Goal: Information Seeking & Learning: Compare options

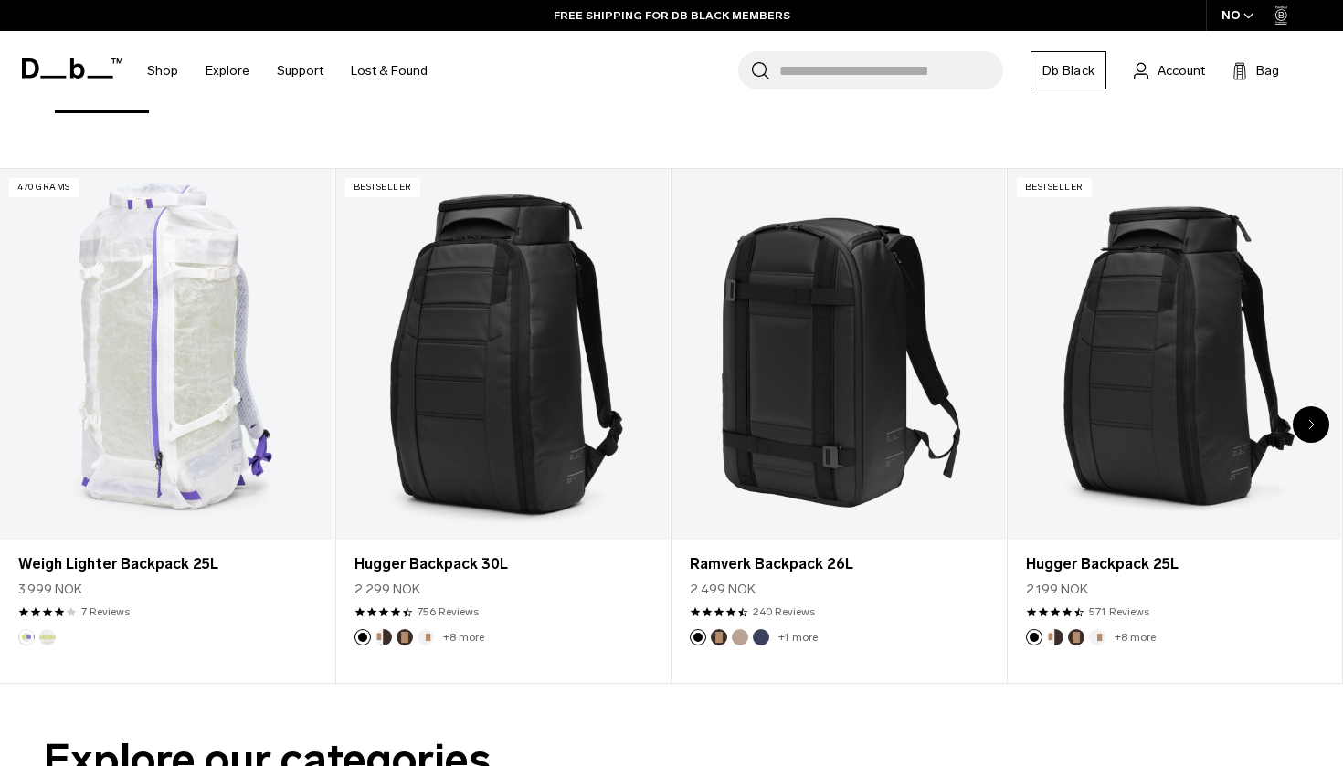
scroll to position [665, 0]
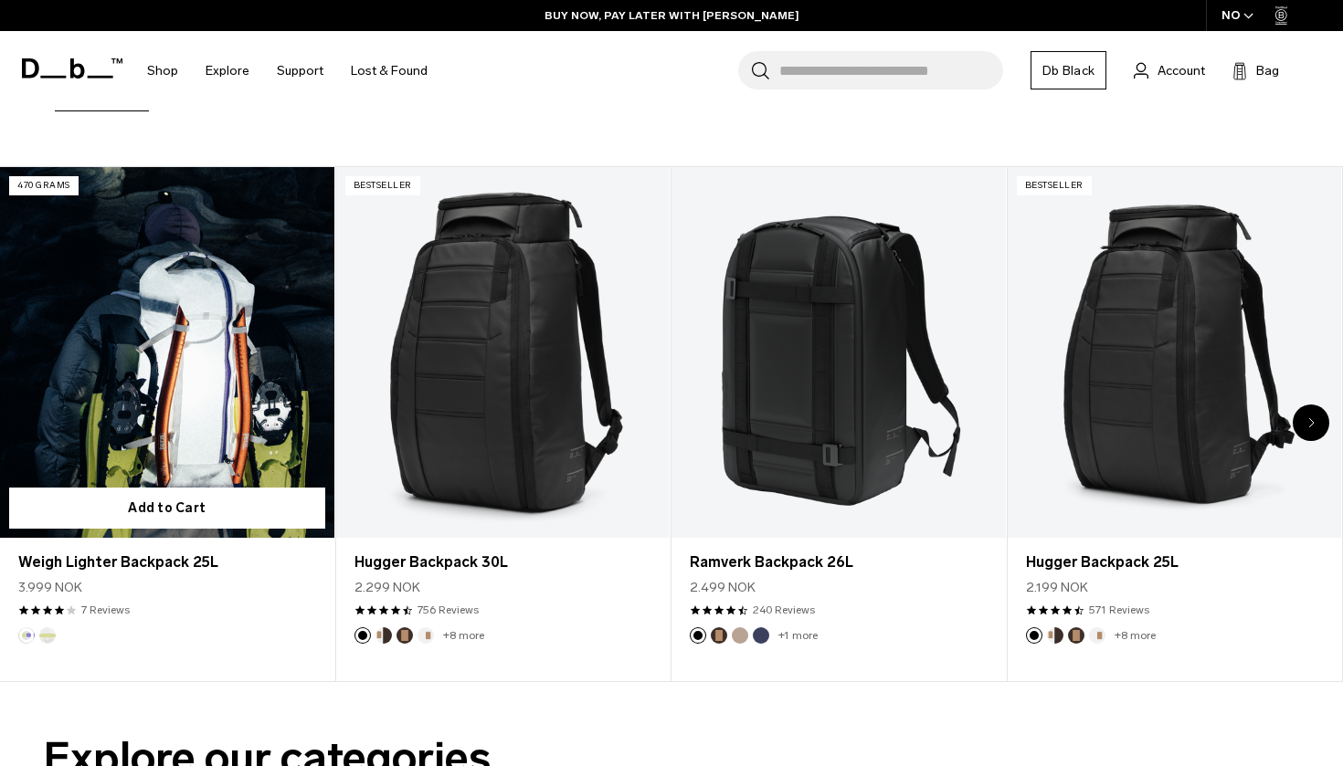
click at [196, 327] on link "Weigh Lighter Backpack 25L" at bounding box center [167, 352] width 334 height 371
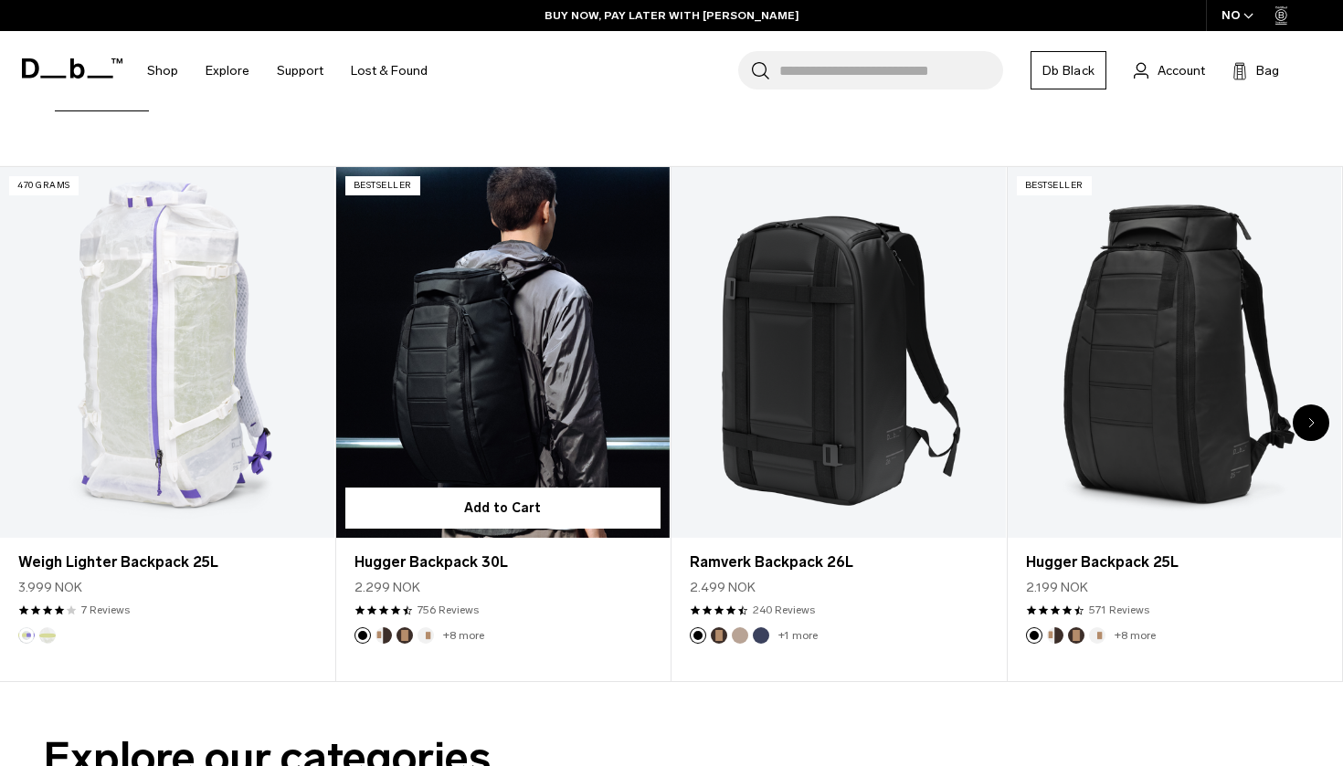
click at [490, 402] on link "Hugger Backpack 30L" at bounding box center [503, 352] width 334 height 371
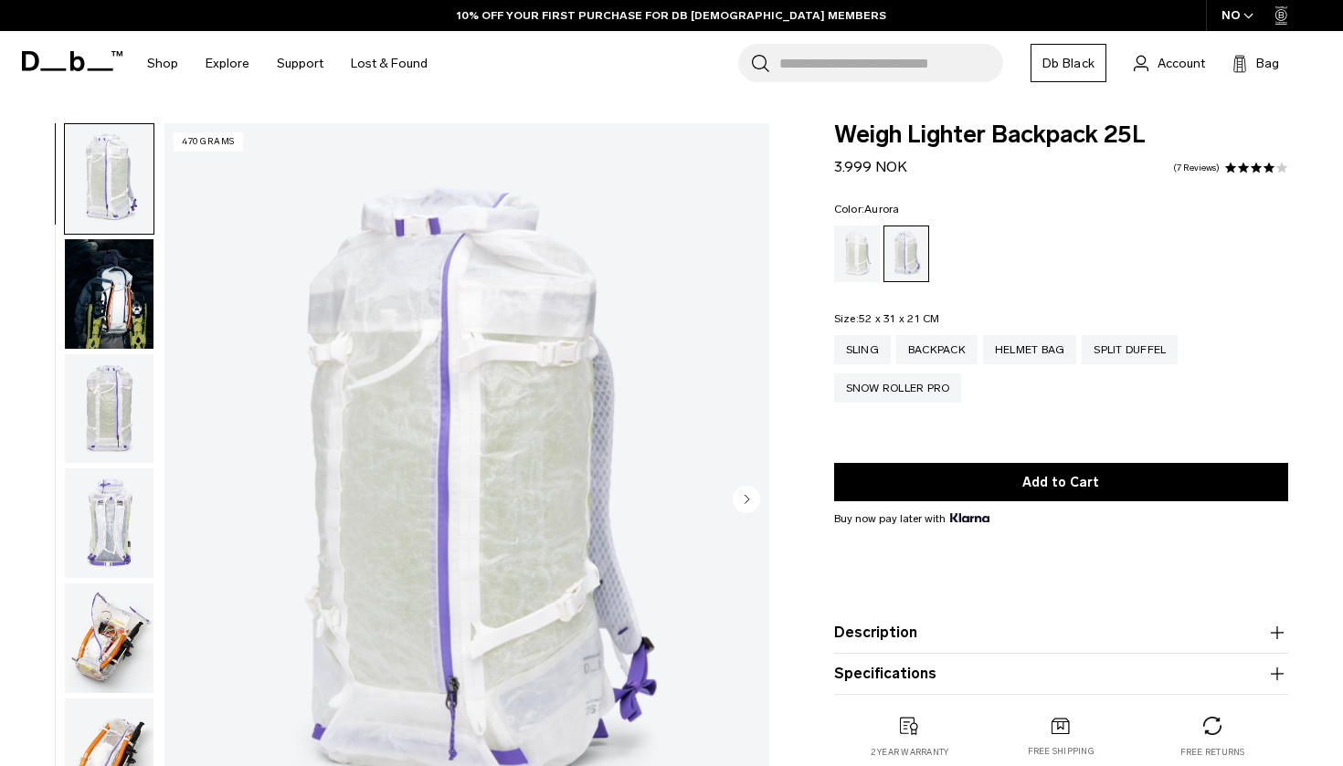
click at [123, 453] on img "button" at bounding box center [109, 409] width 89 height 110
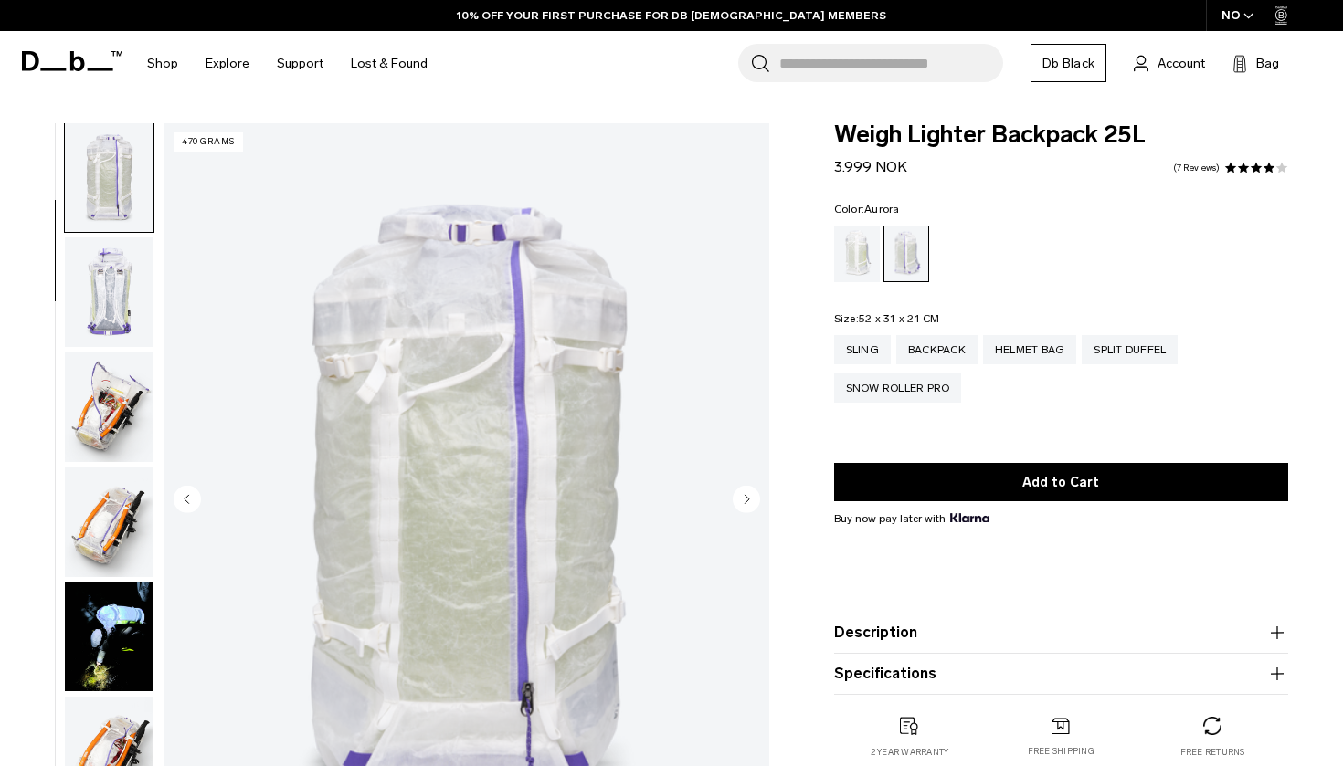
click at [123, 453] on img "button" at bounding box center [109, 408] width 89 height 110
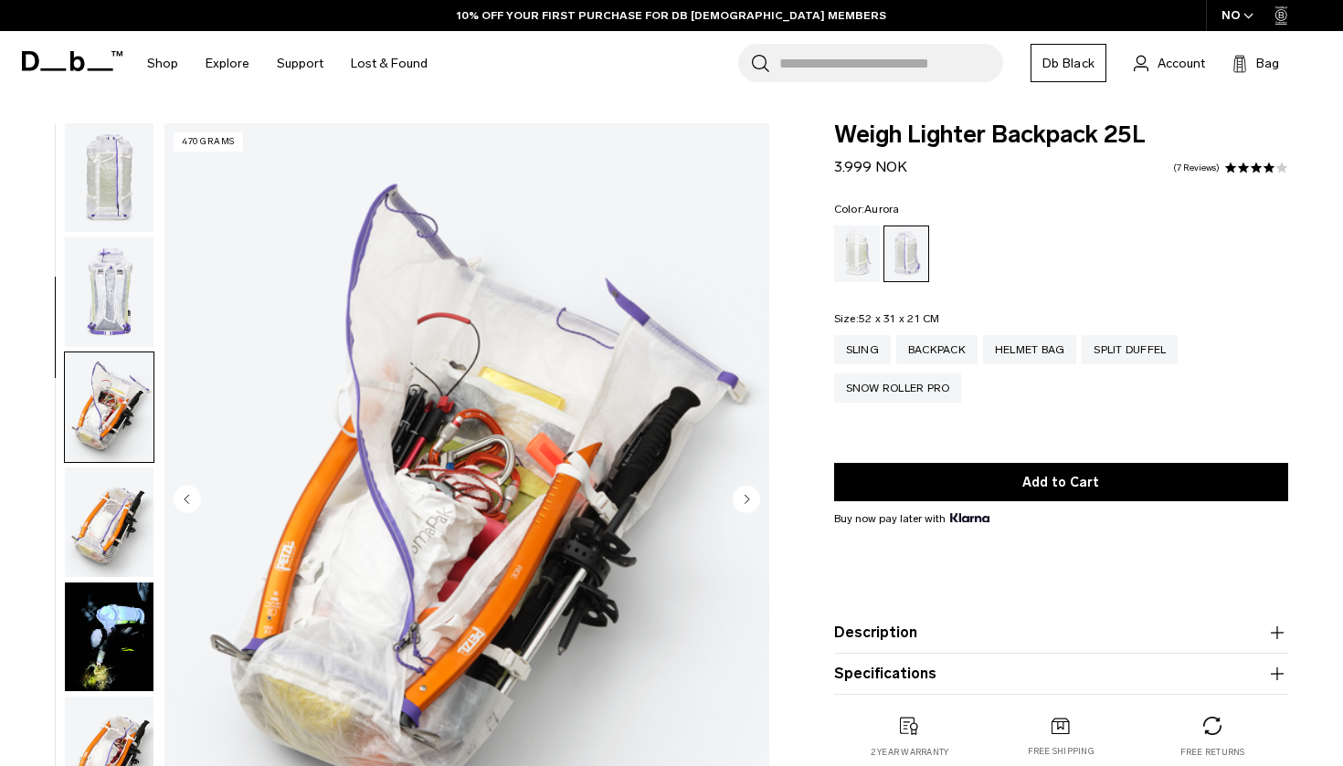
scroll to position [463, 0]
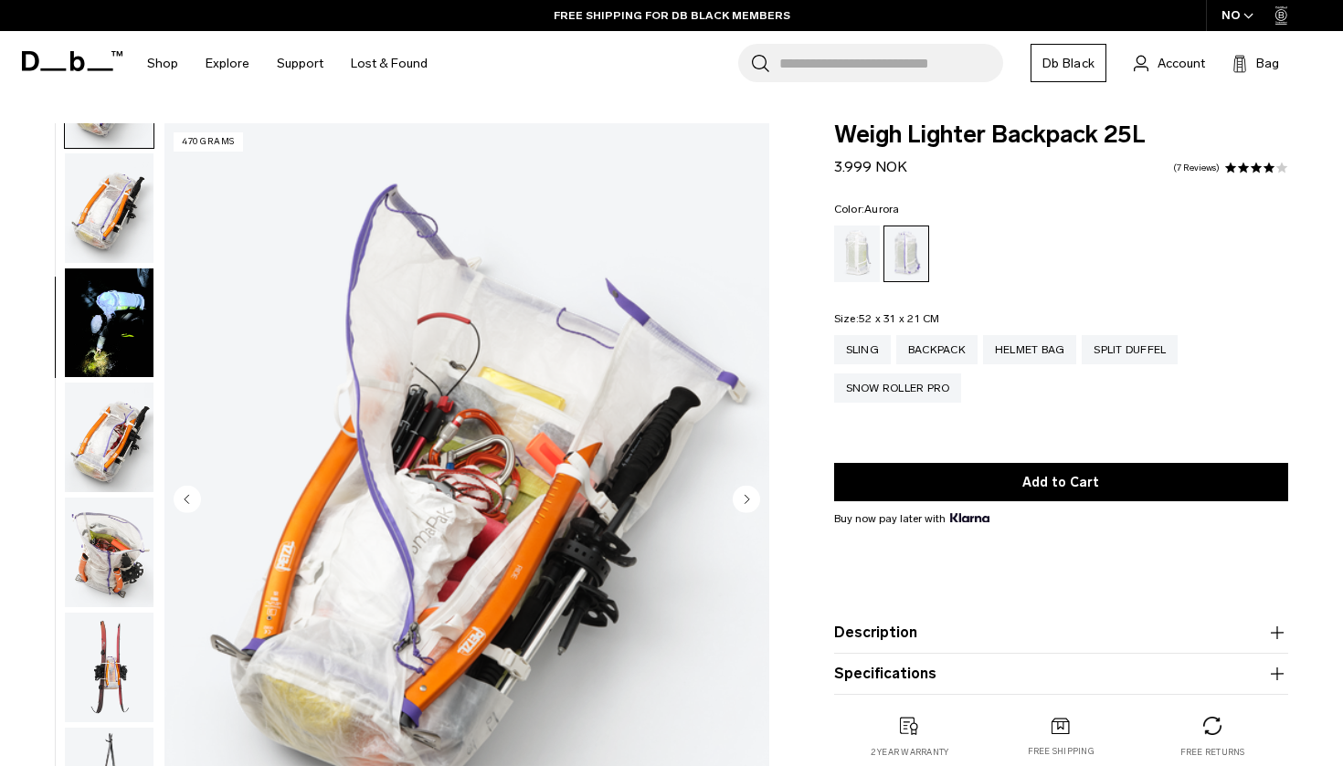
click at [110, 428] on img "button" at bounding box center [109, 438] width 89 height 110
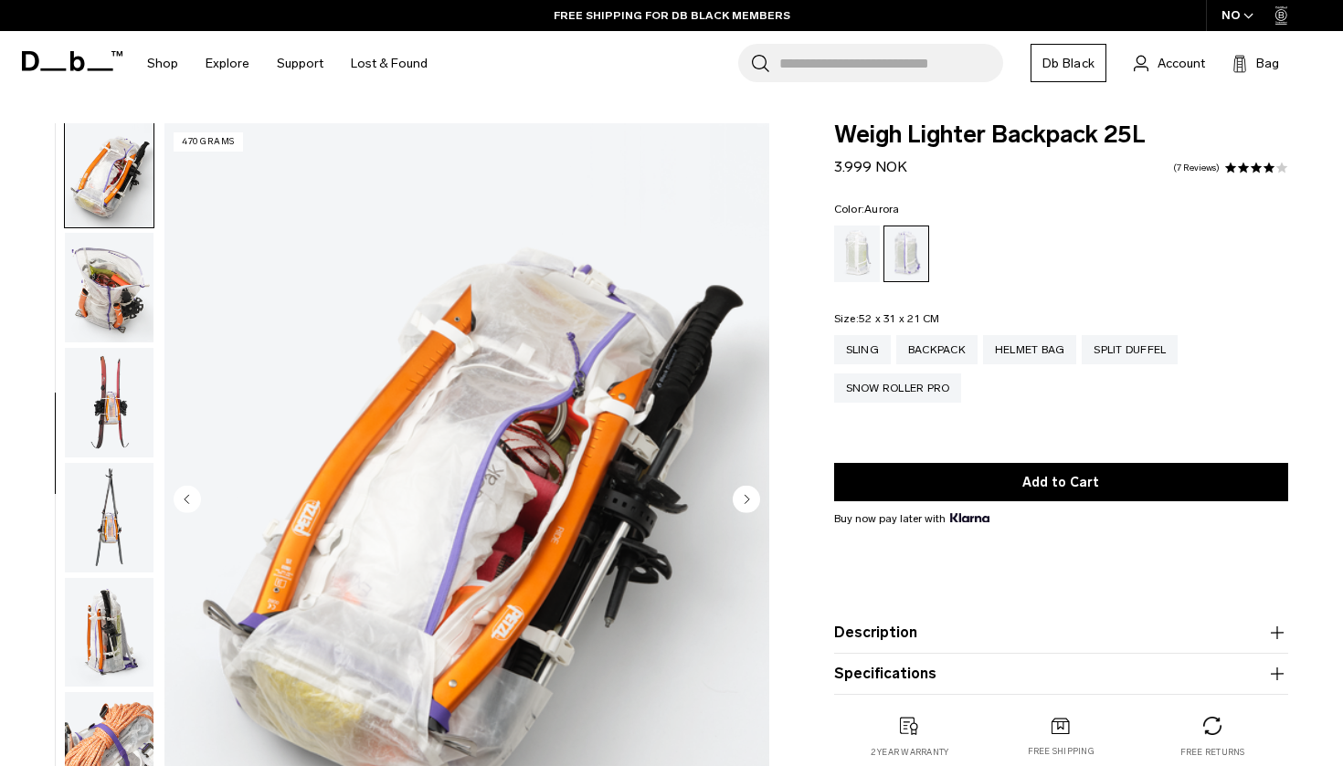
click at [110, 428] on img "button" at bounding box center [109, 403] width 89 height 110
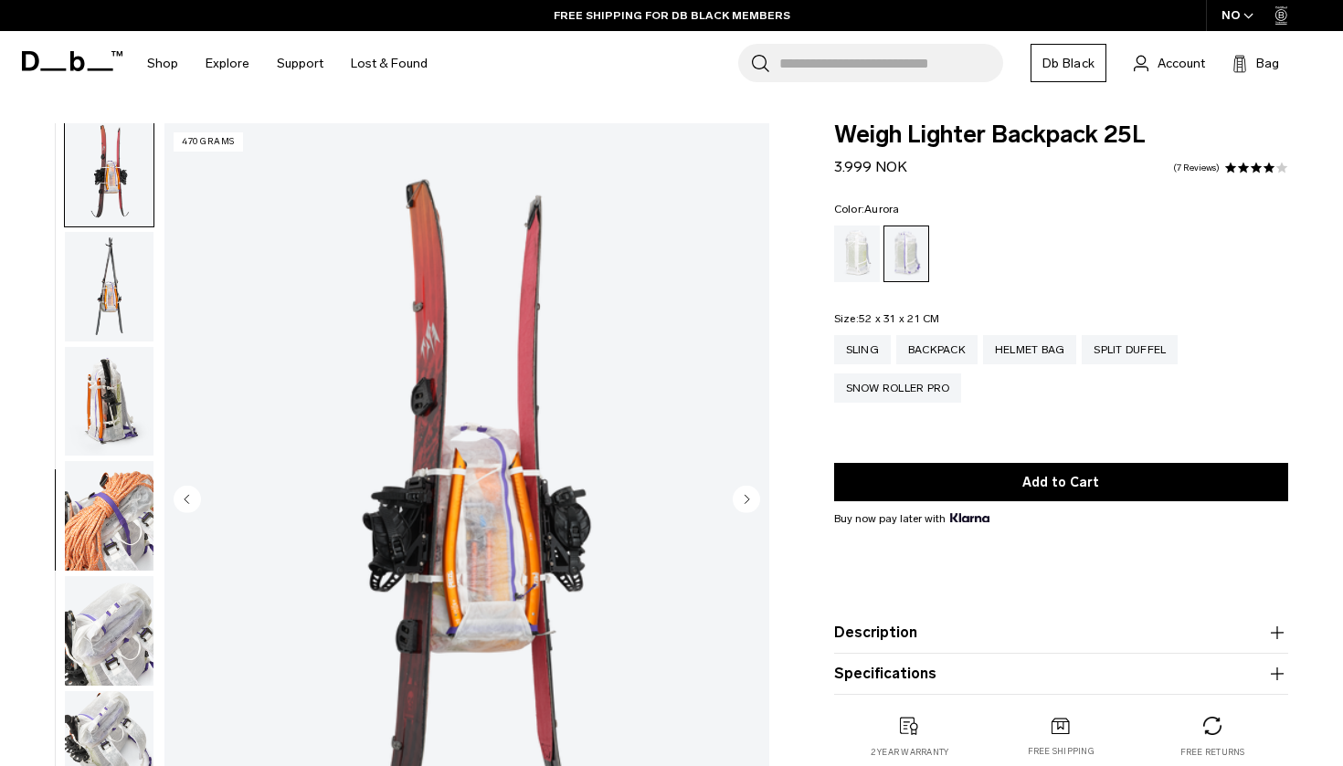
click at [110, 428] on img "button" at bounding box center [109, 402] width 89 height 110
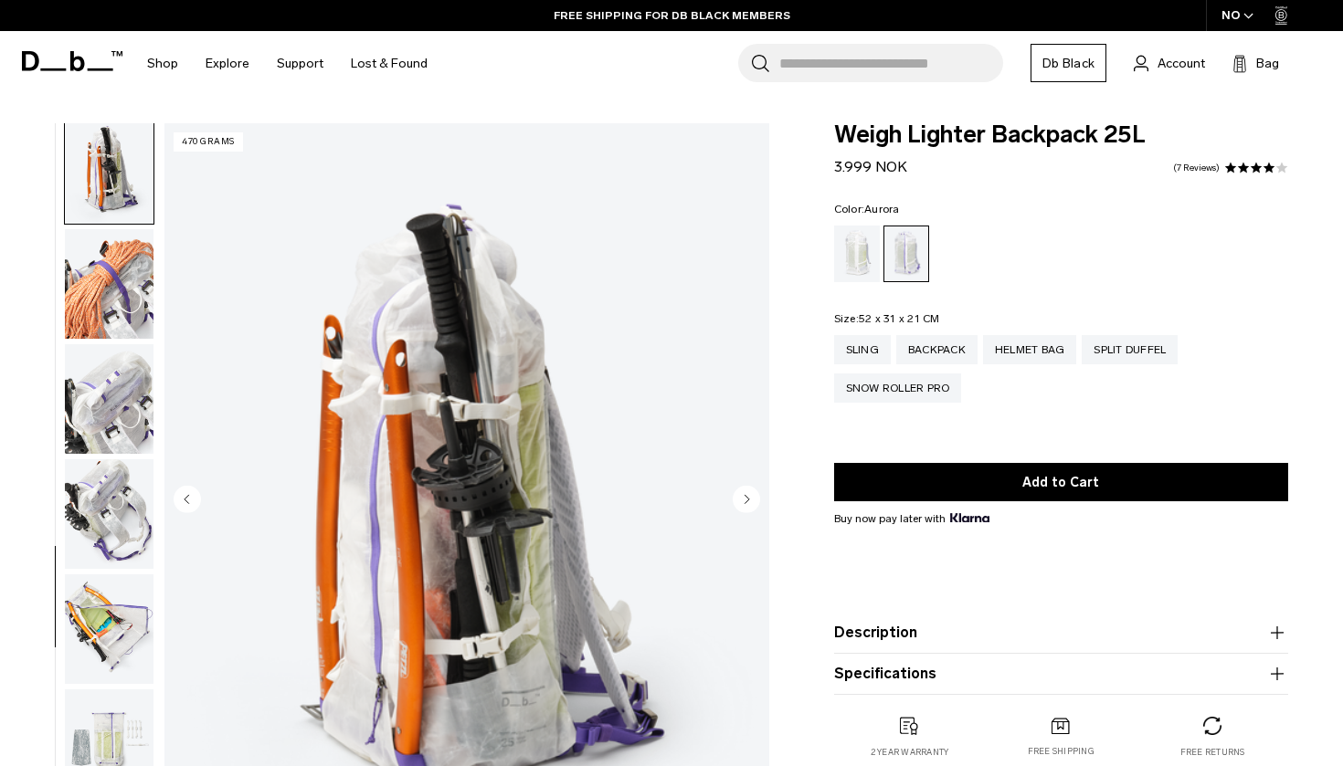
click at [110, 428] on img "button" at bounding box center [109, 399] width 89 height 110
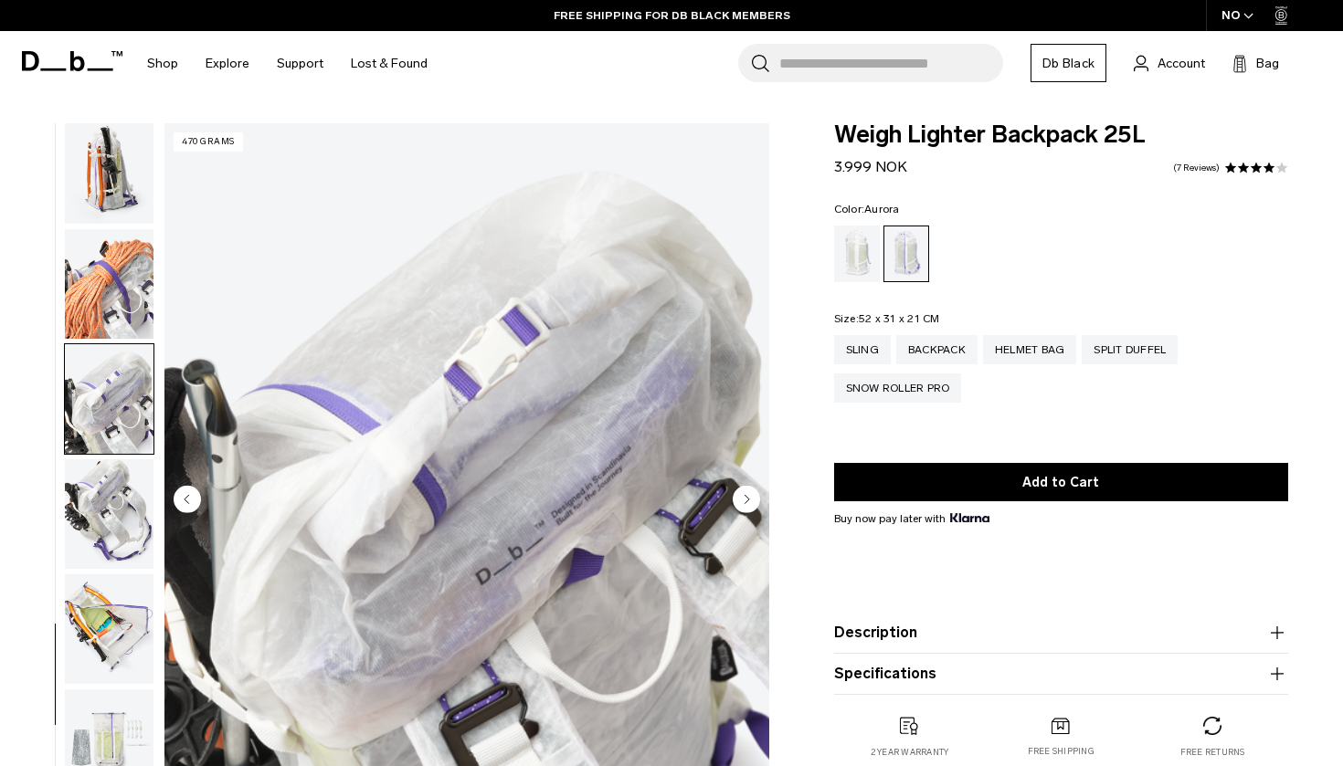
scroll to position [1324, 0]
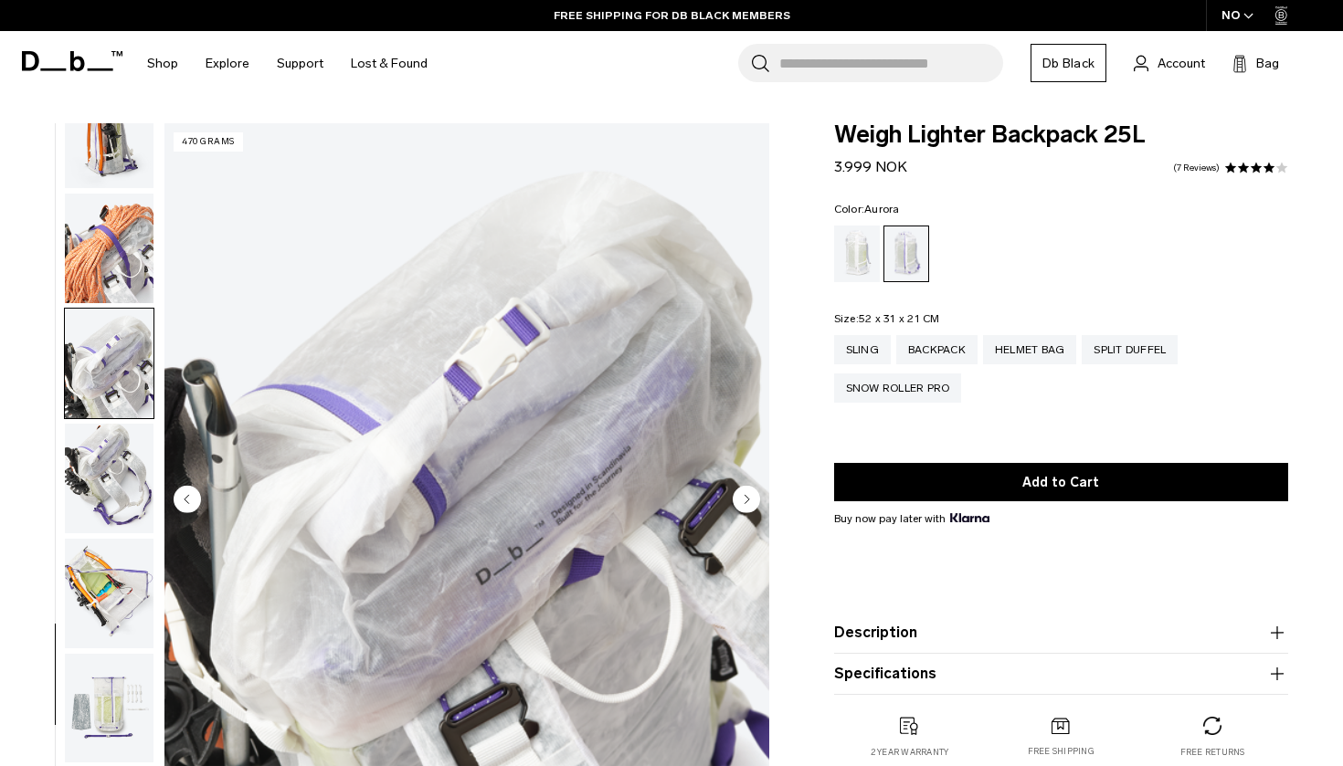
click at [110, 428] on img "button" at bounding box center [109, 479] width 89 height 110
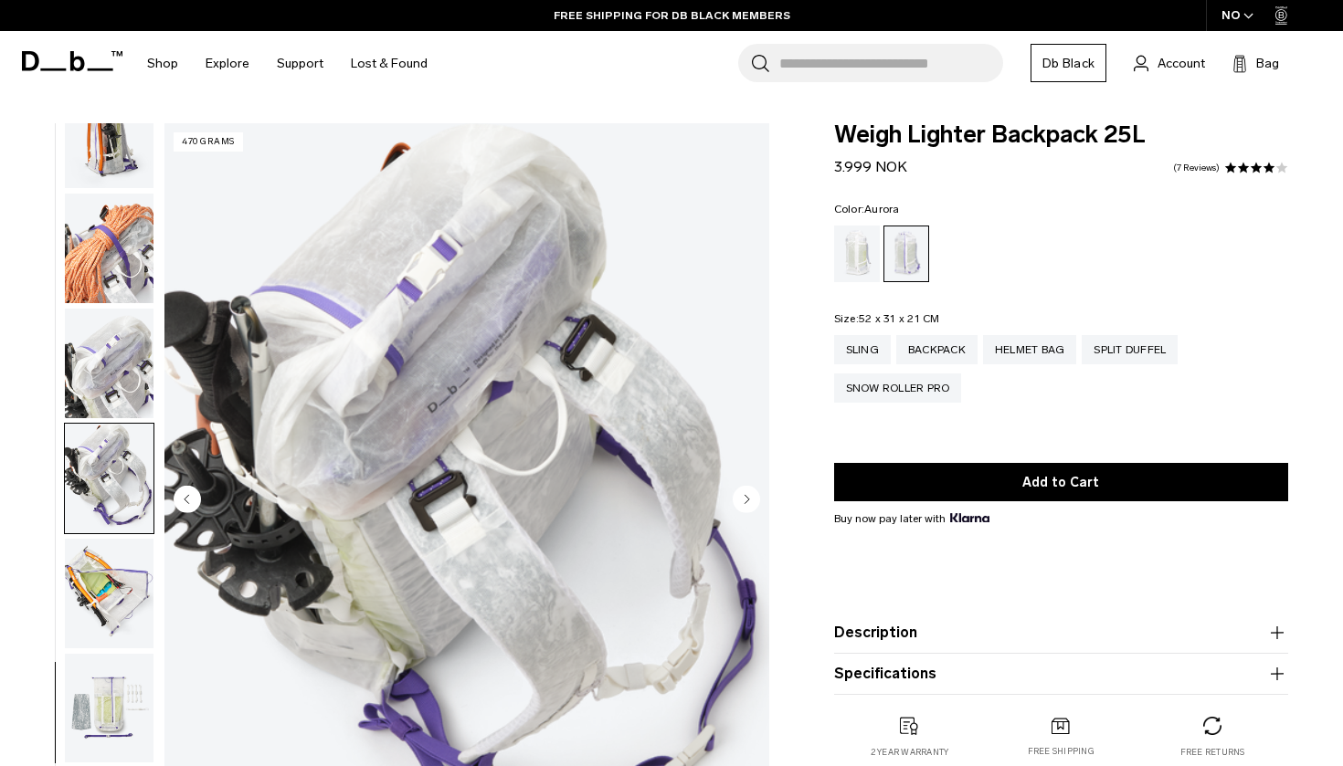
click at [100, 220] on img "button" at bounding box center [109, 249] width 89 height 110
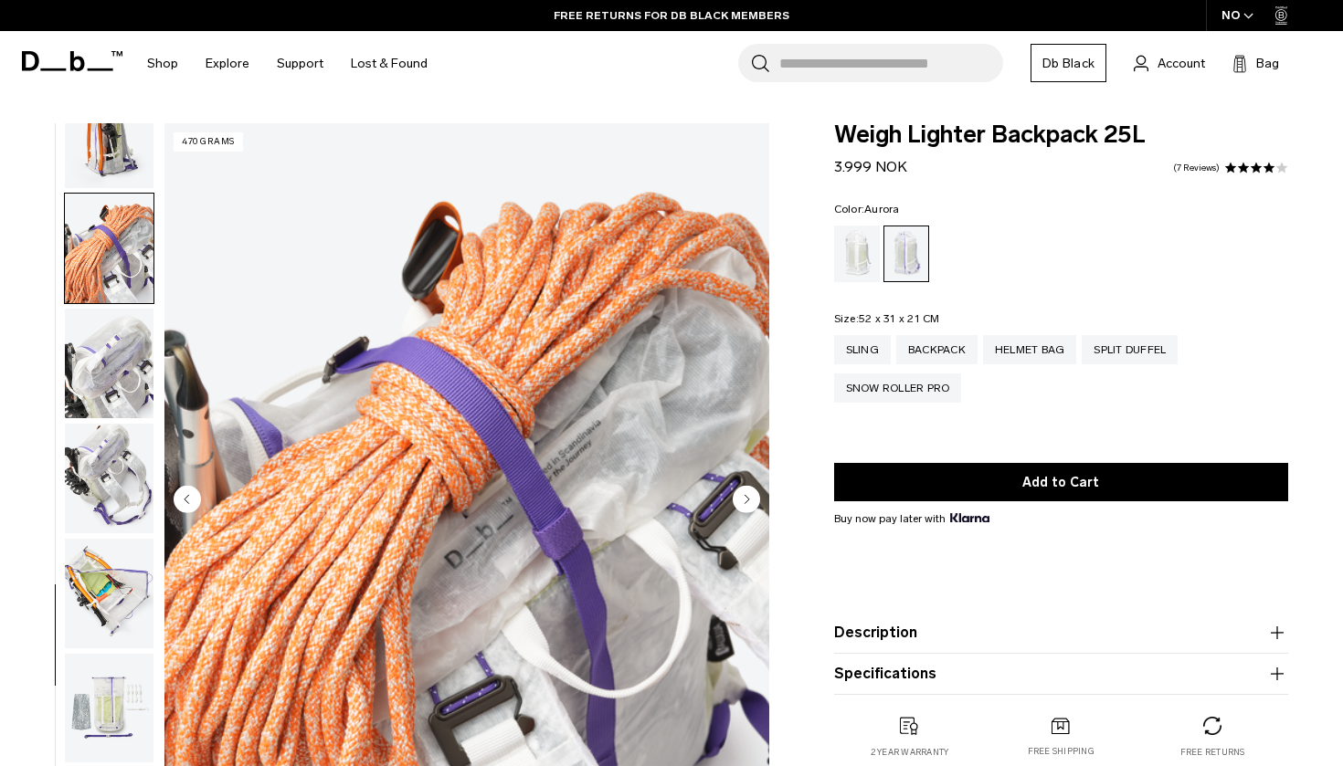
click at [115, 695] on img "button" at bounding box center [109, 709] width 89 height 110
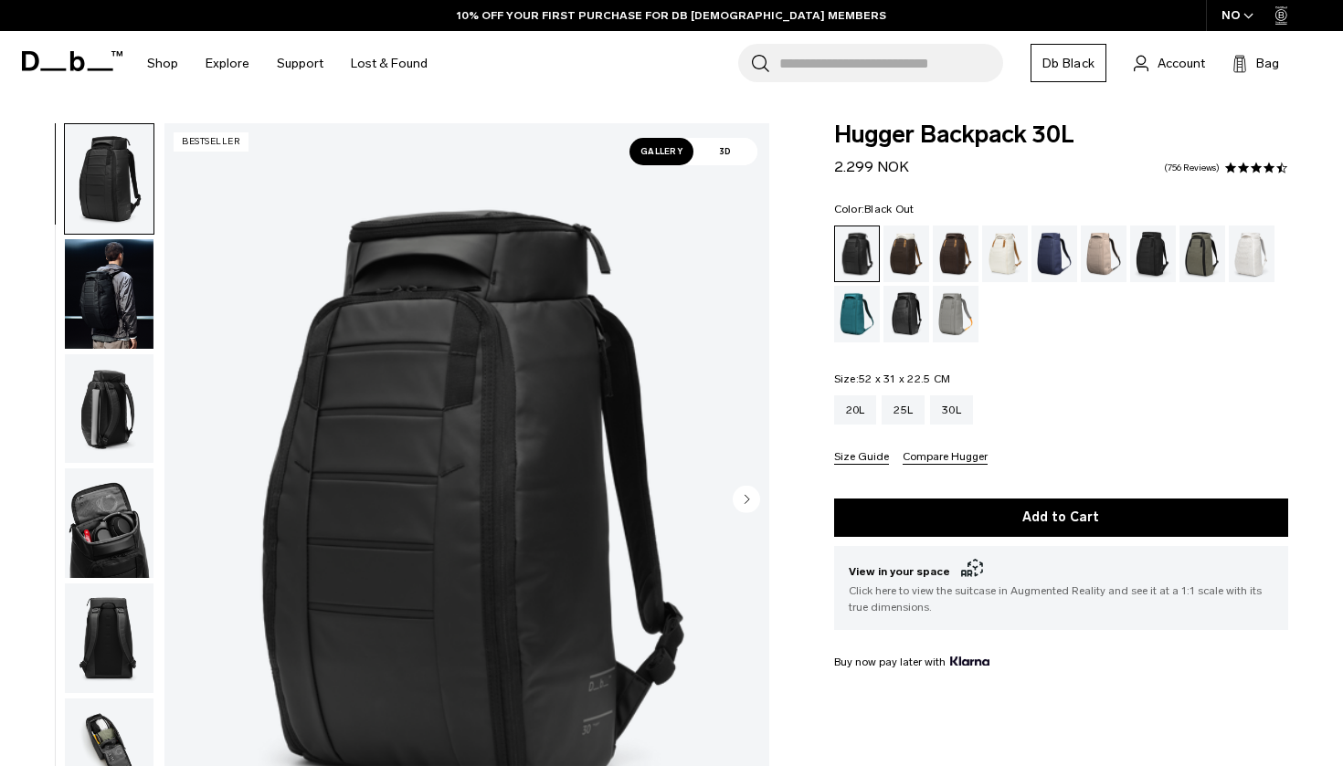
click at [94, 310] on img "button" at bounding box center [109, 294] width 89 height 110
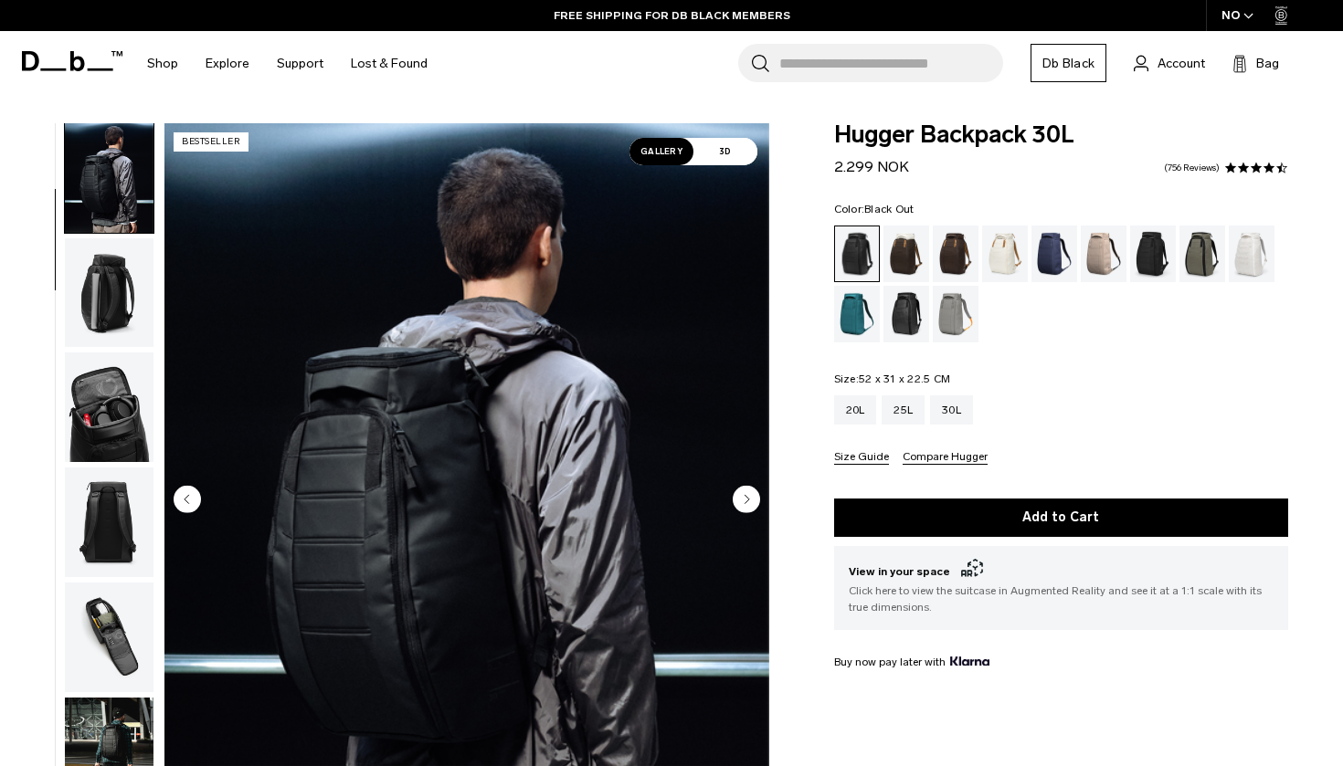
click at [810, 408] on div "Hugger Backpack 30L 2.299 NOK 4.5 star rating 756 Reviews Color: Black Out Out …" at bounding box center [1061, 531] width 564 height 816
click at [120, 306] on img "button" at bounding box center [109, 293] width 89 height 110
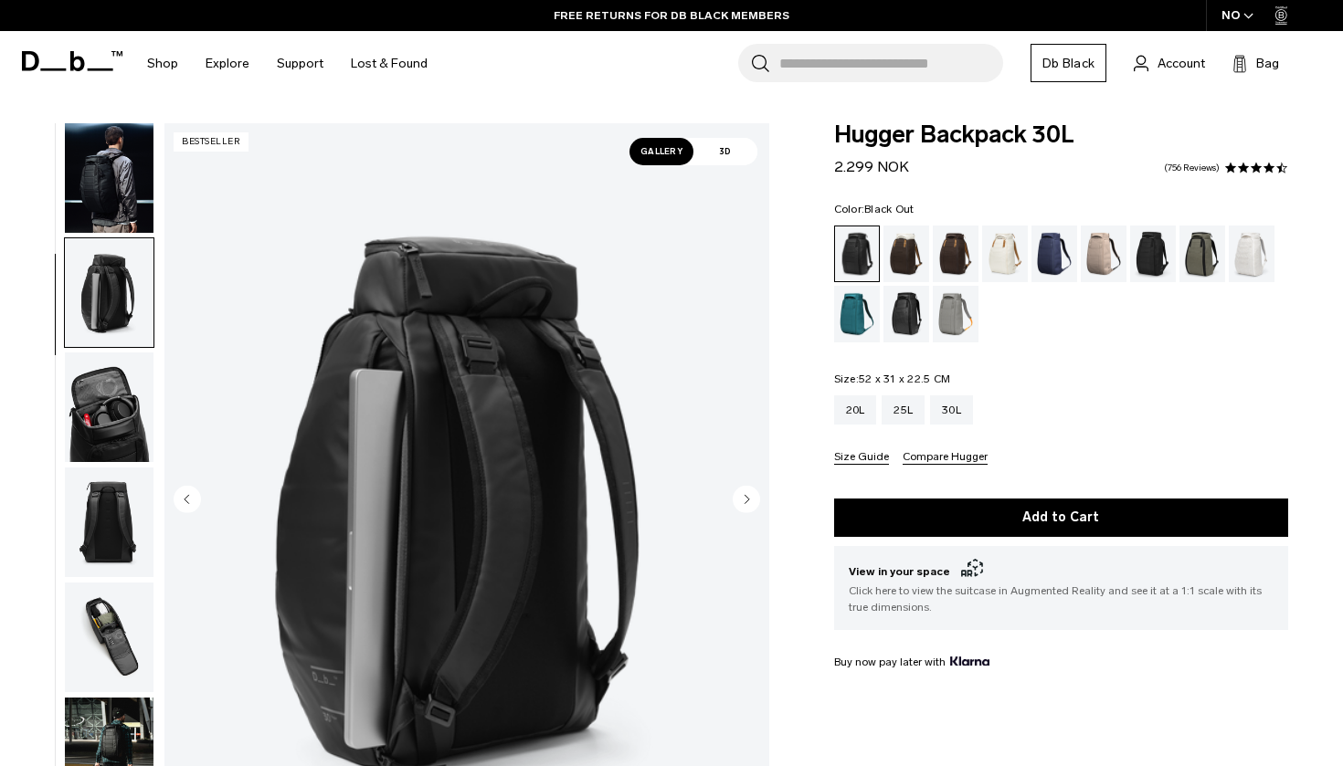
scroll to position [233, 0]
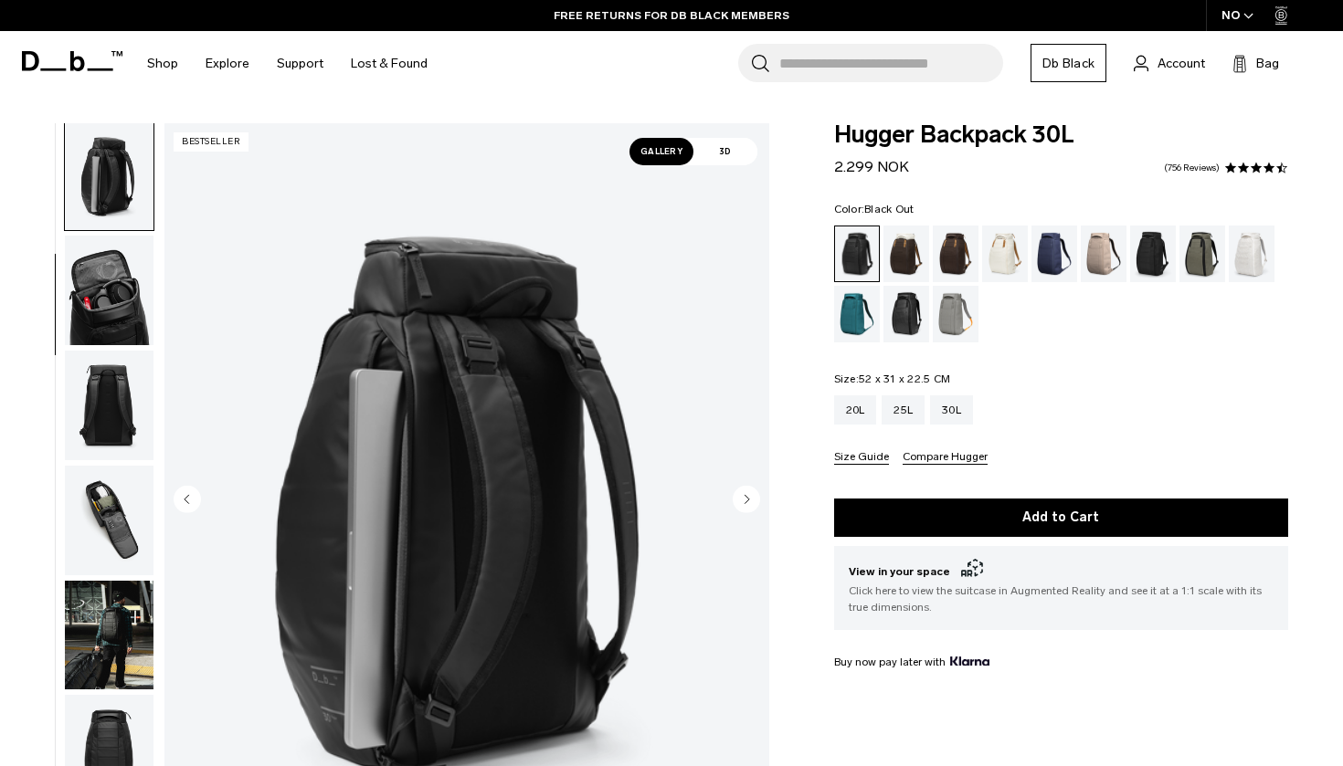
click at [105, 264] on img "button" at bounding box center [109, 291] width 89 height 110
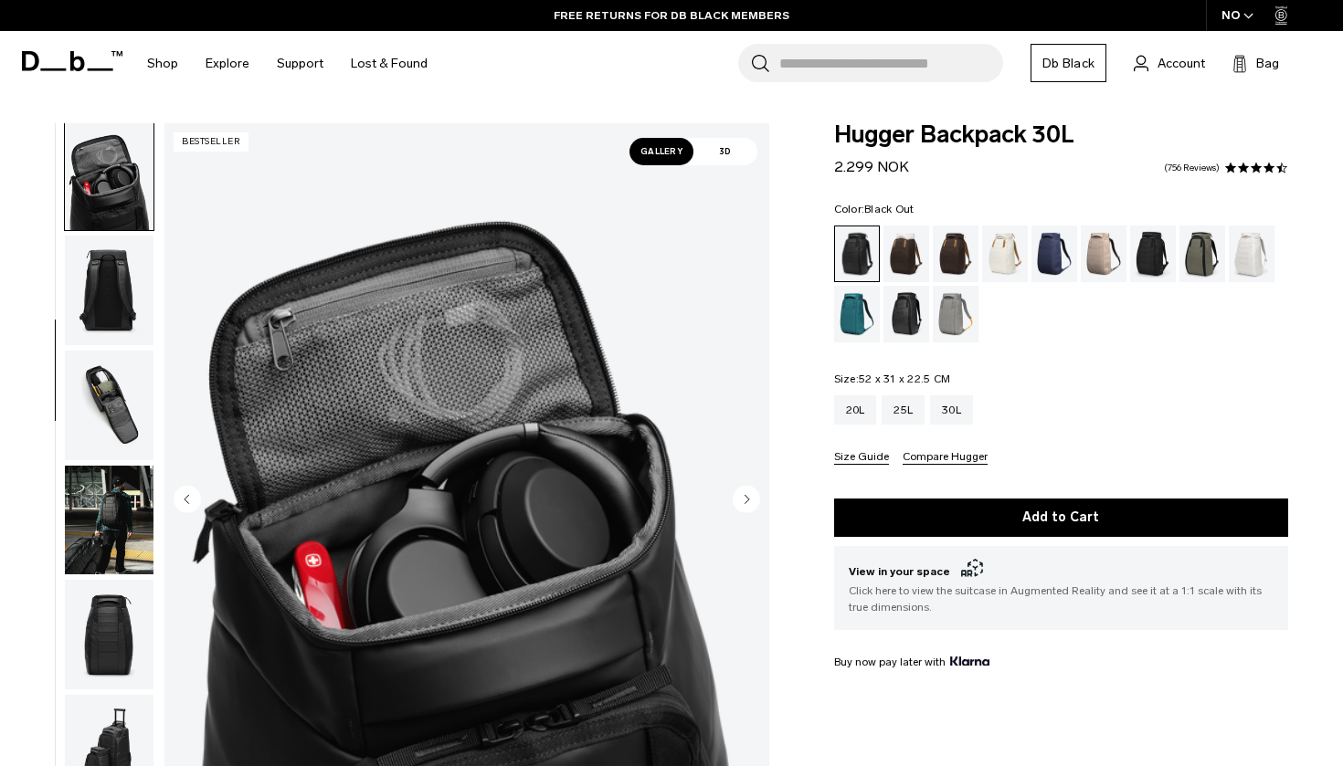
scroll to position [349, 0]
click at [101, 378] on img "button" at bounding box center [109, 405] width 89 height 110
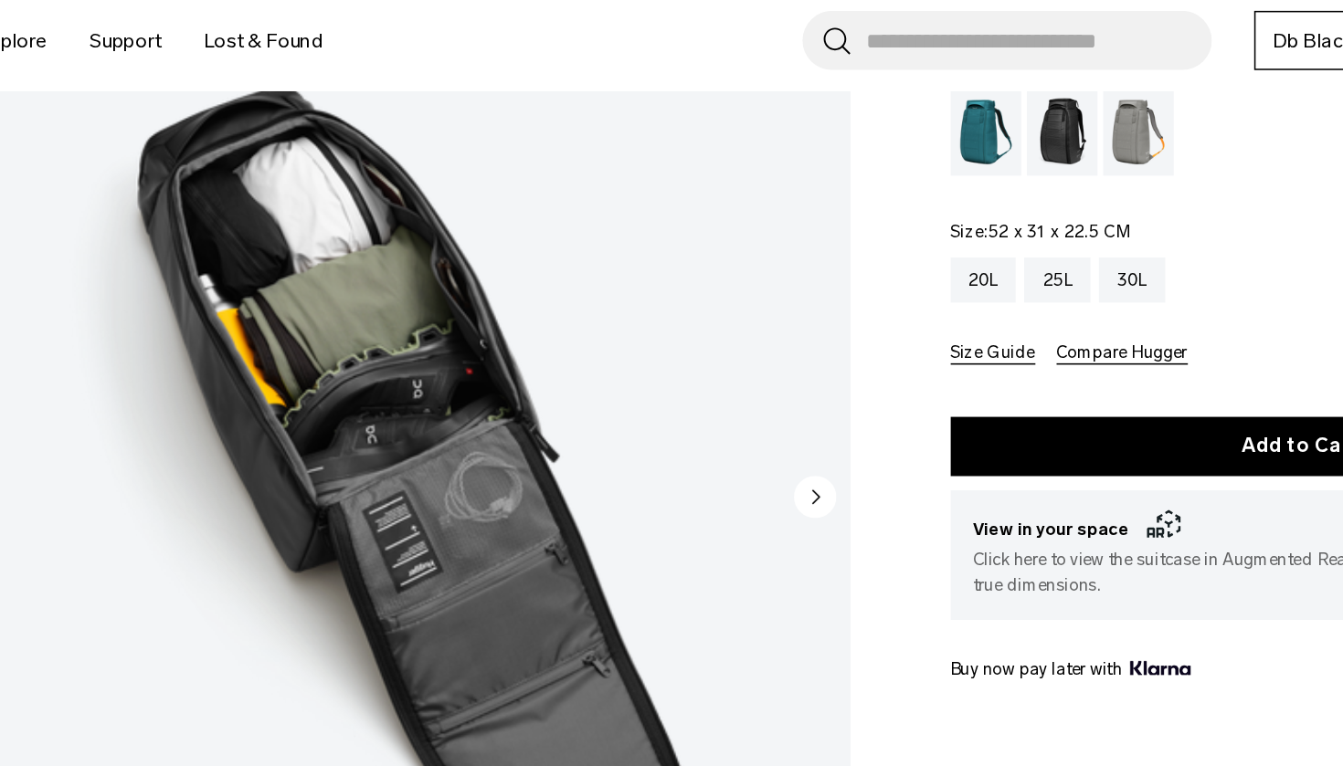
scroll to position [0, 0]
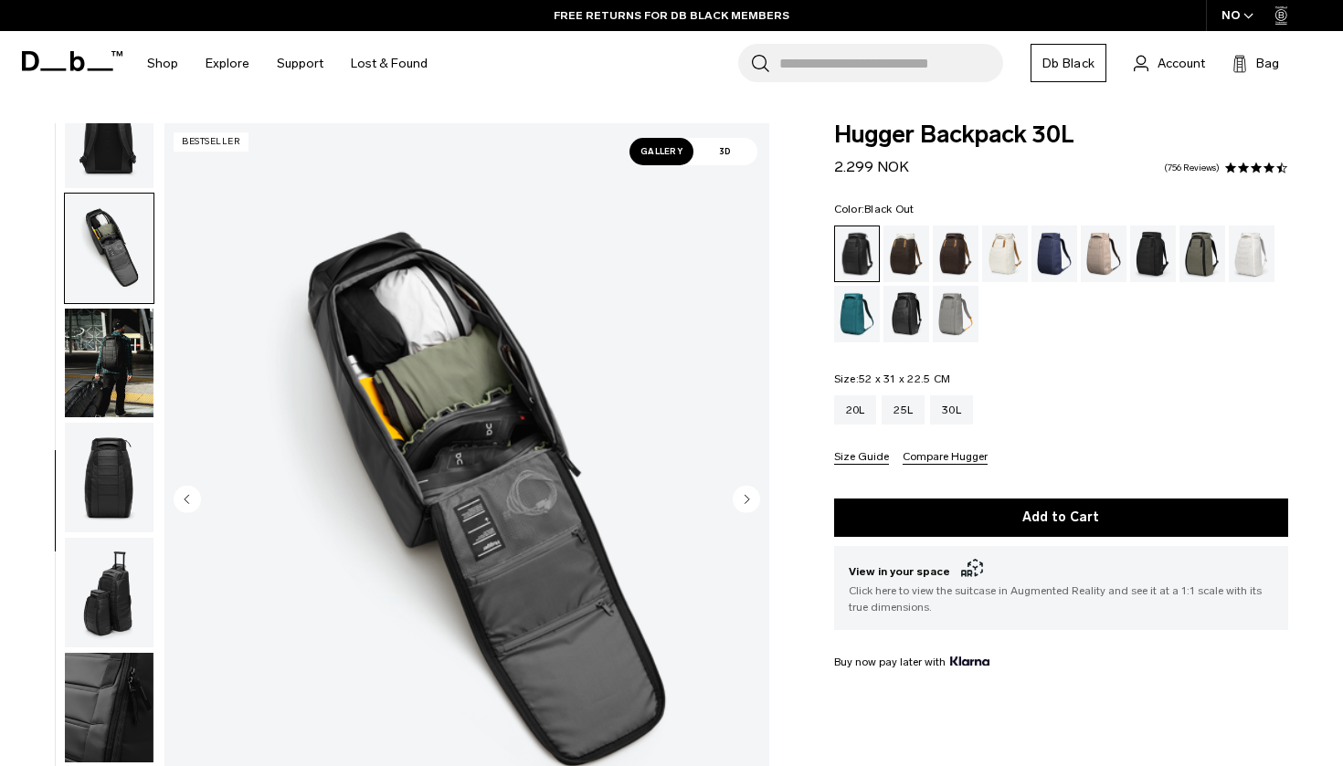
click at [93, 314] on img "button" at bounding box center [109, 364] width 89 height 110
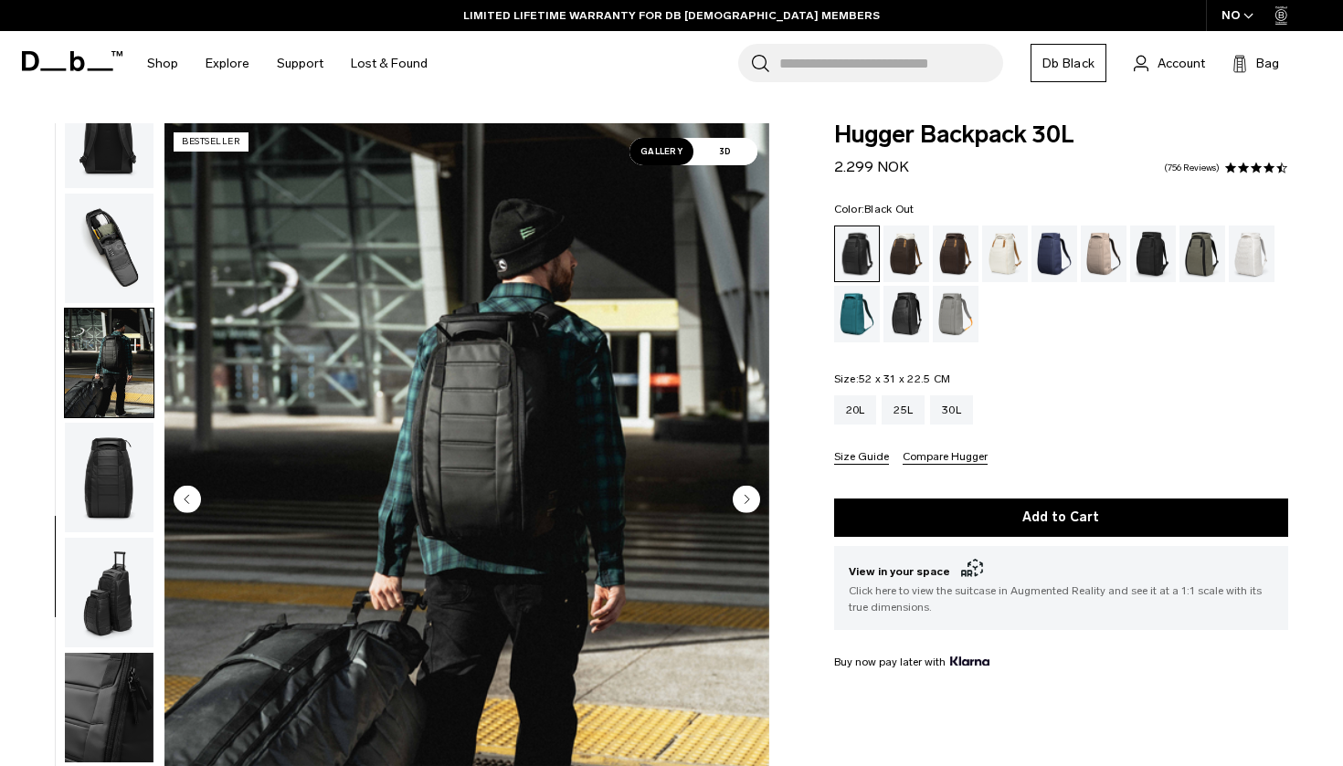
click at [58, 467] on div at bounding box center [105, 500] width 100 height 755
click at [89, 470] on img "button" at bounding box center [109, 478] width 89 height 110
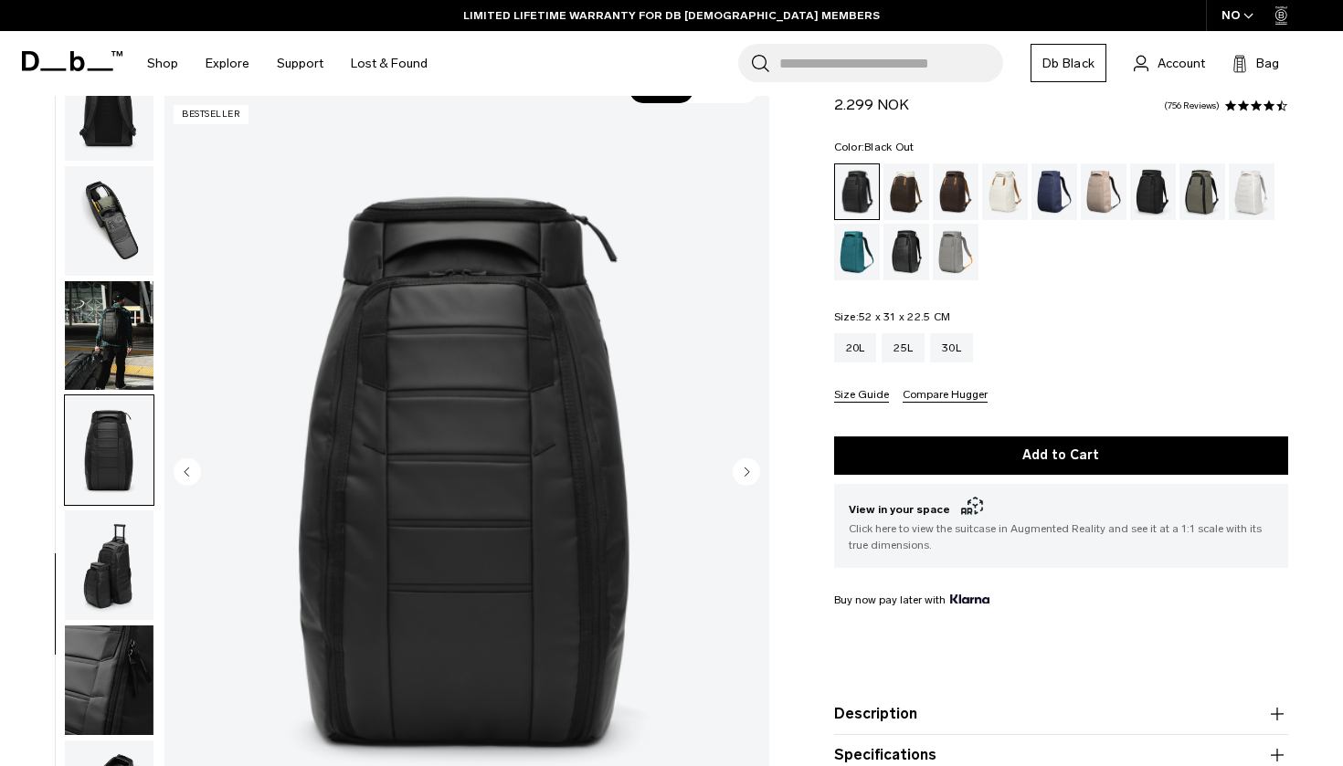
scroll to position [63, 0]
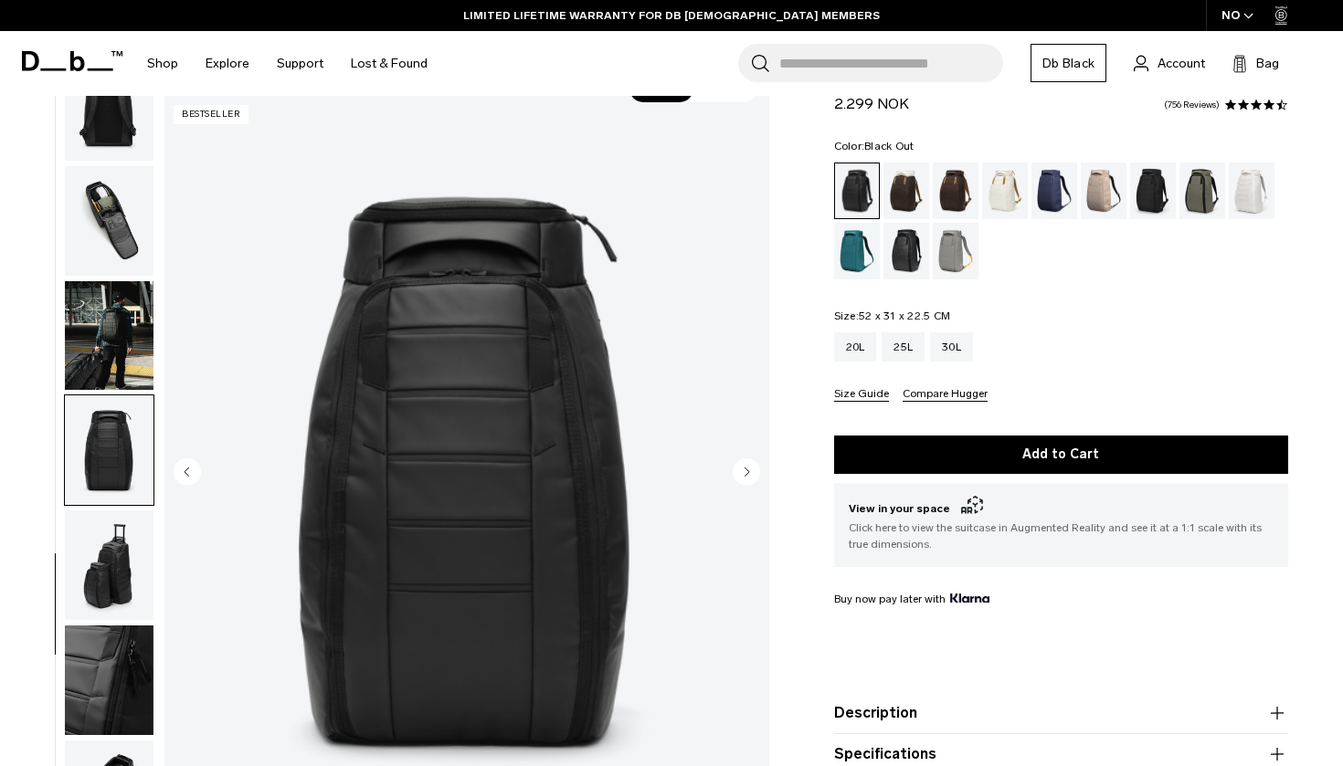
click at [102, 537] on img "button" at bounding box center [109, 566] width 89 height 110
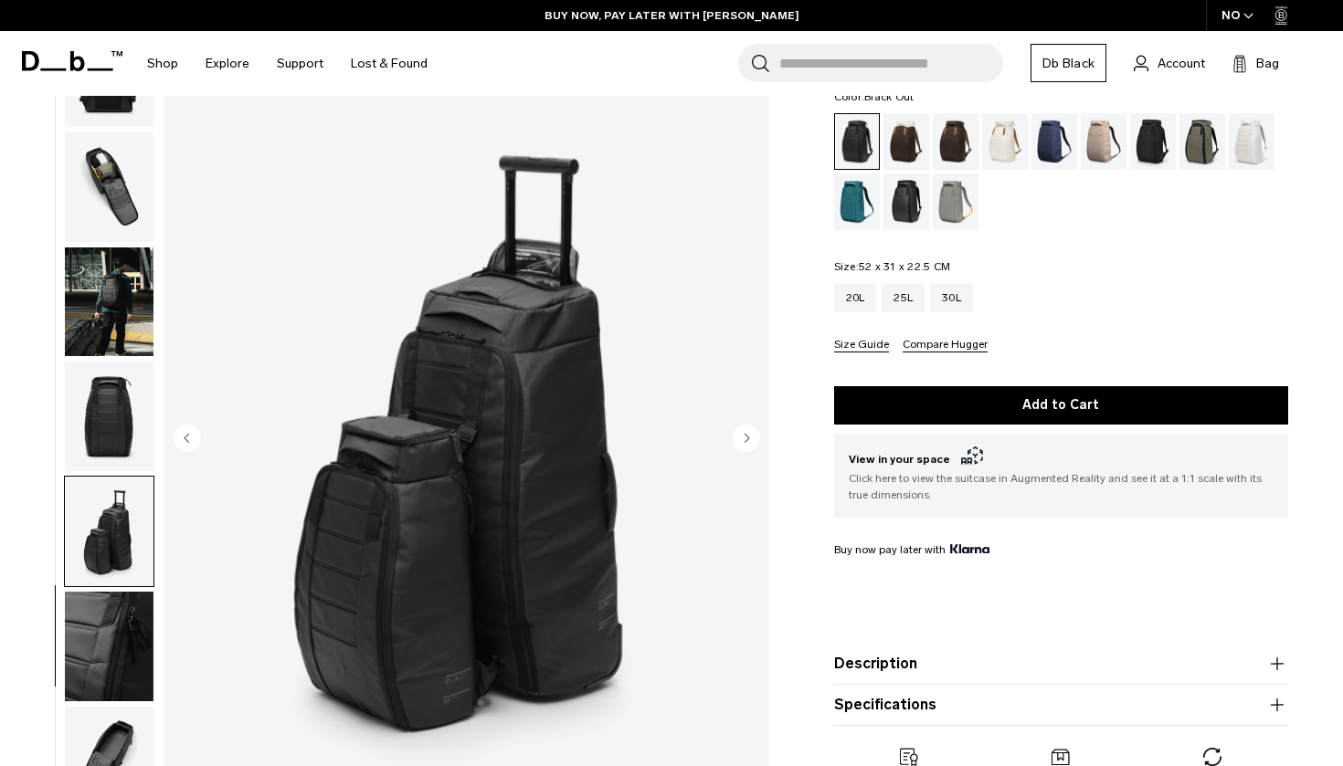
scroll to position [146, 0]
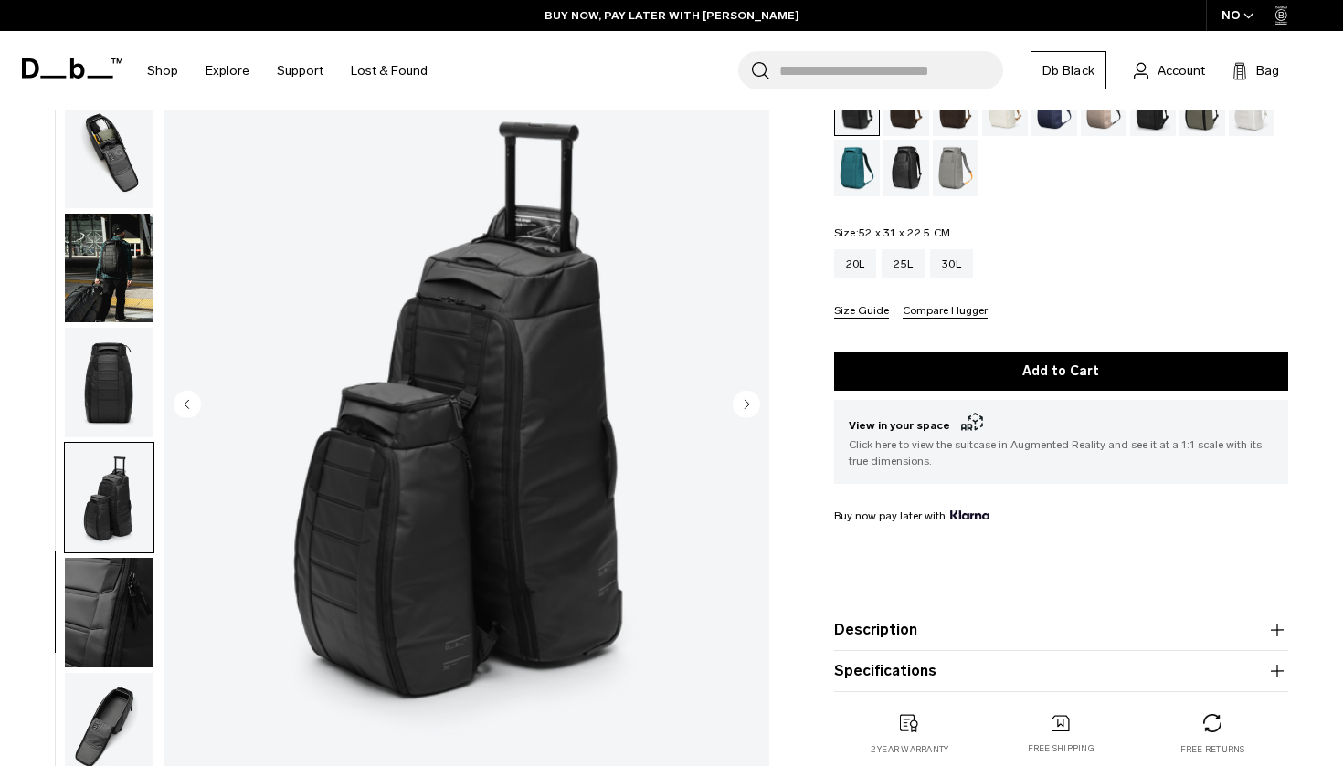
click at [107, 610] on img "button" at bounding box center [109, 613] width 89 height 110
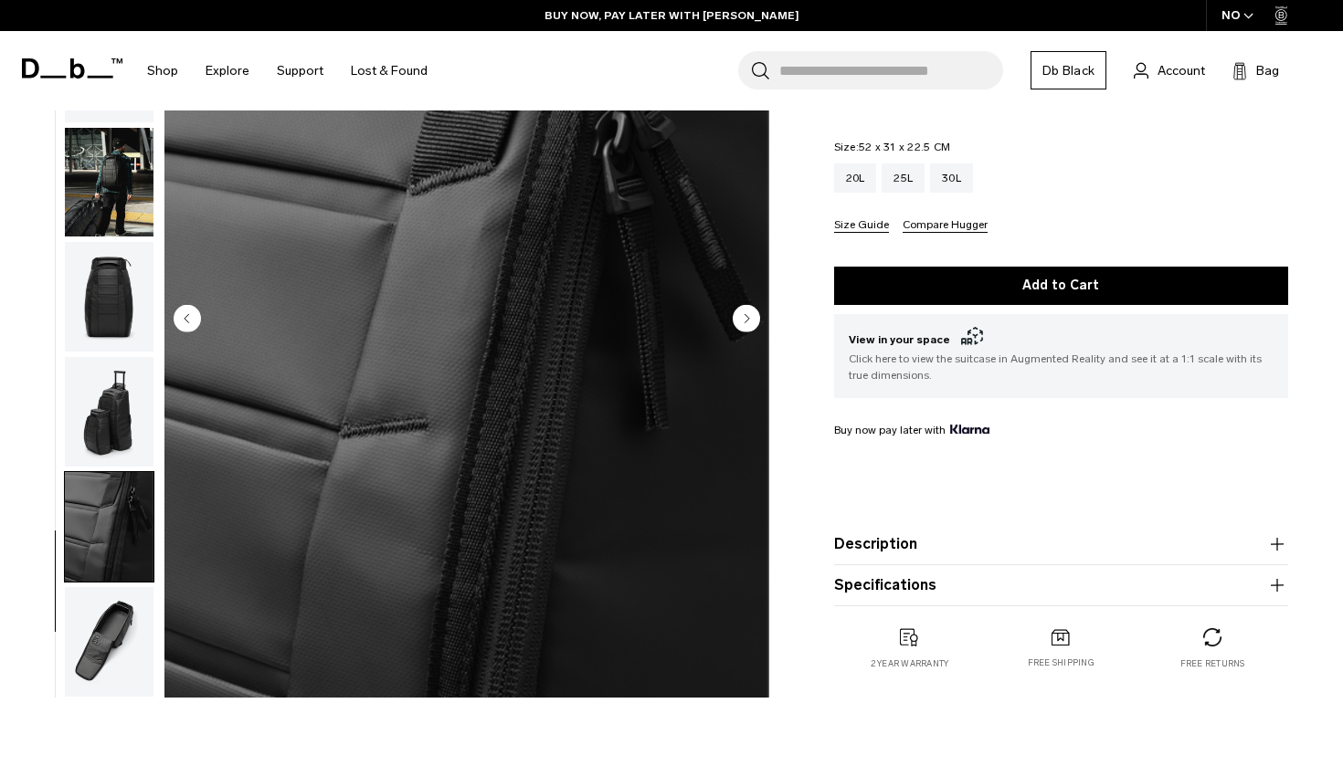
scroll to position [234, 0]
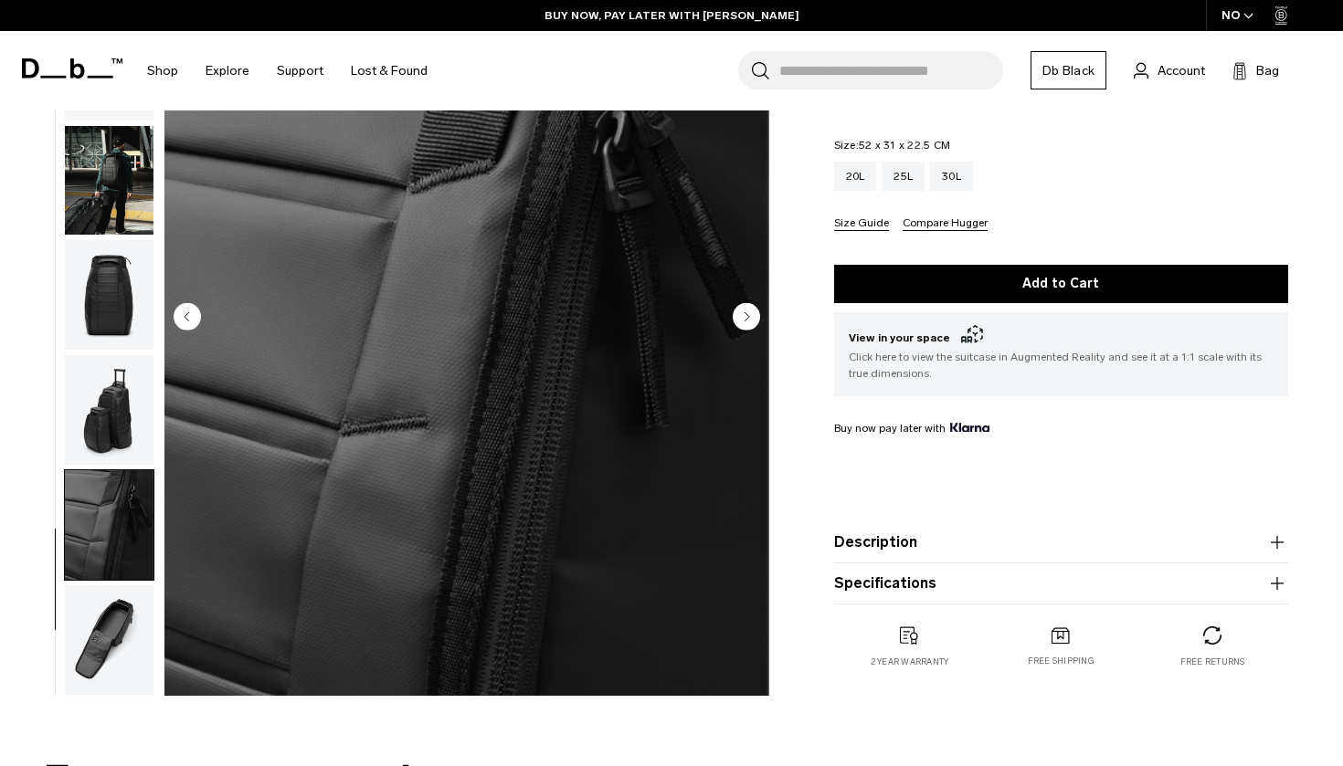
click at [107, 610] on img "button" at bounding box center [109, 640] width 89 height 110
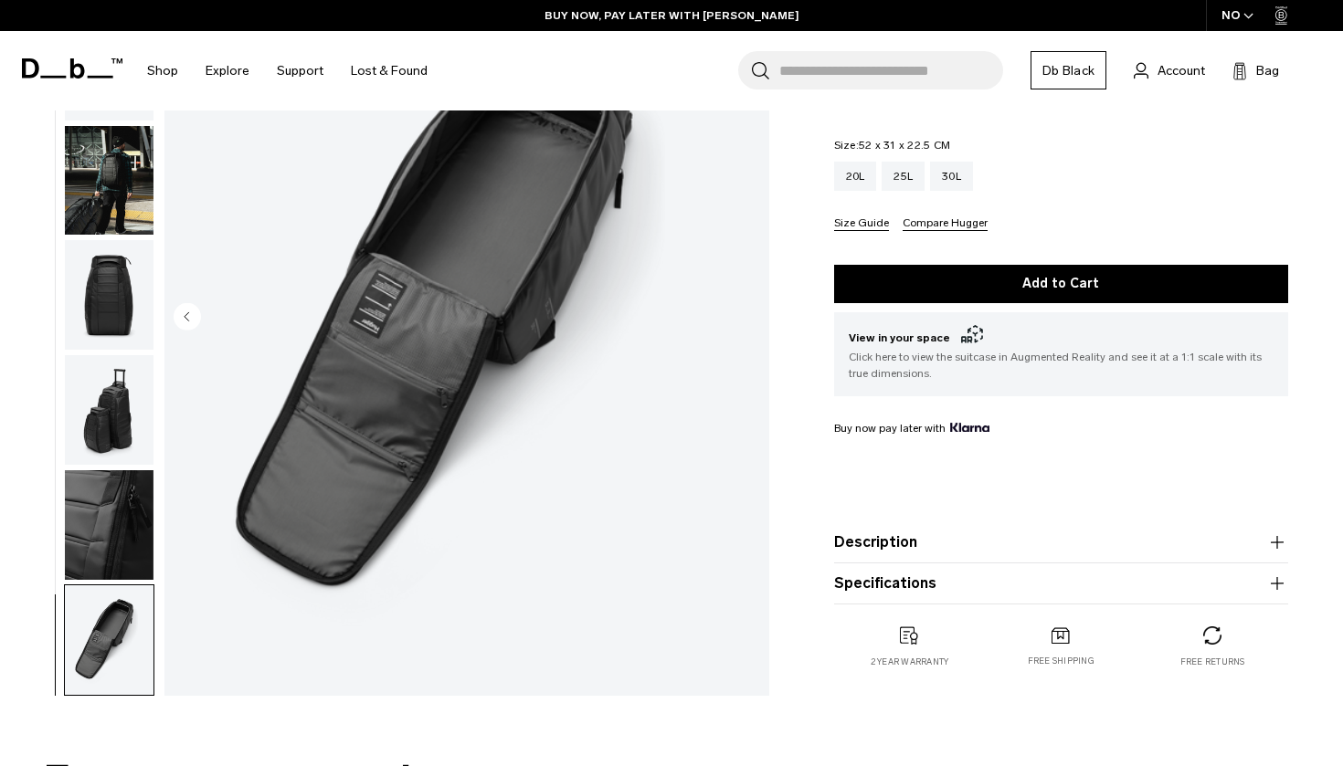
click at [107, 610] on img "button" at bounding box center [109, 640] width 89 height 110
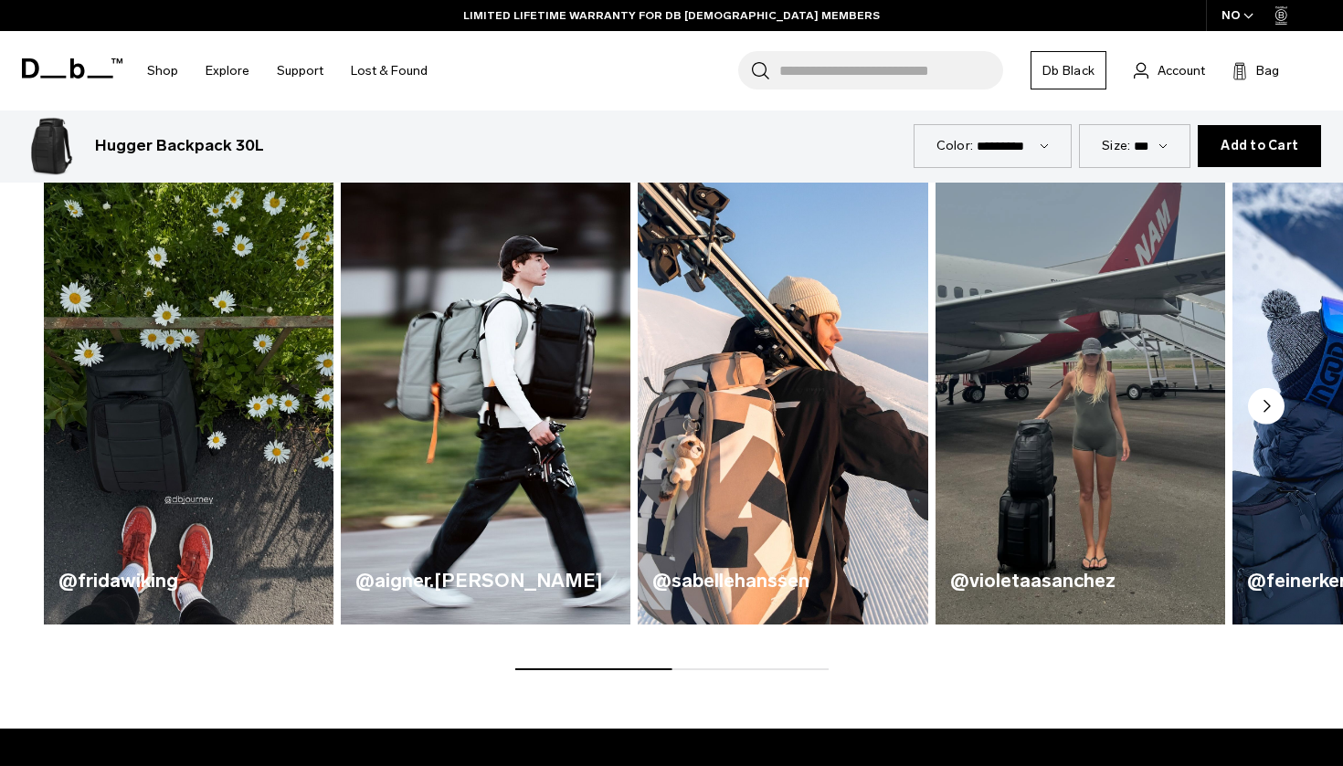
scroll to position [940, 0]
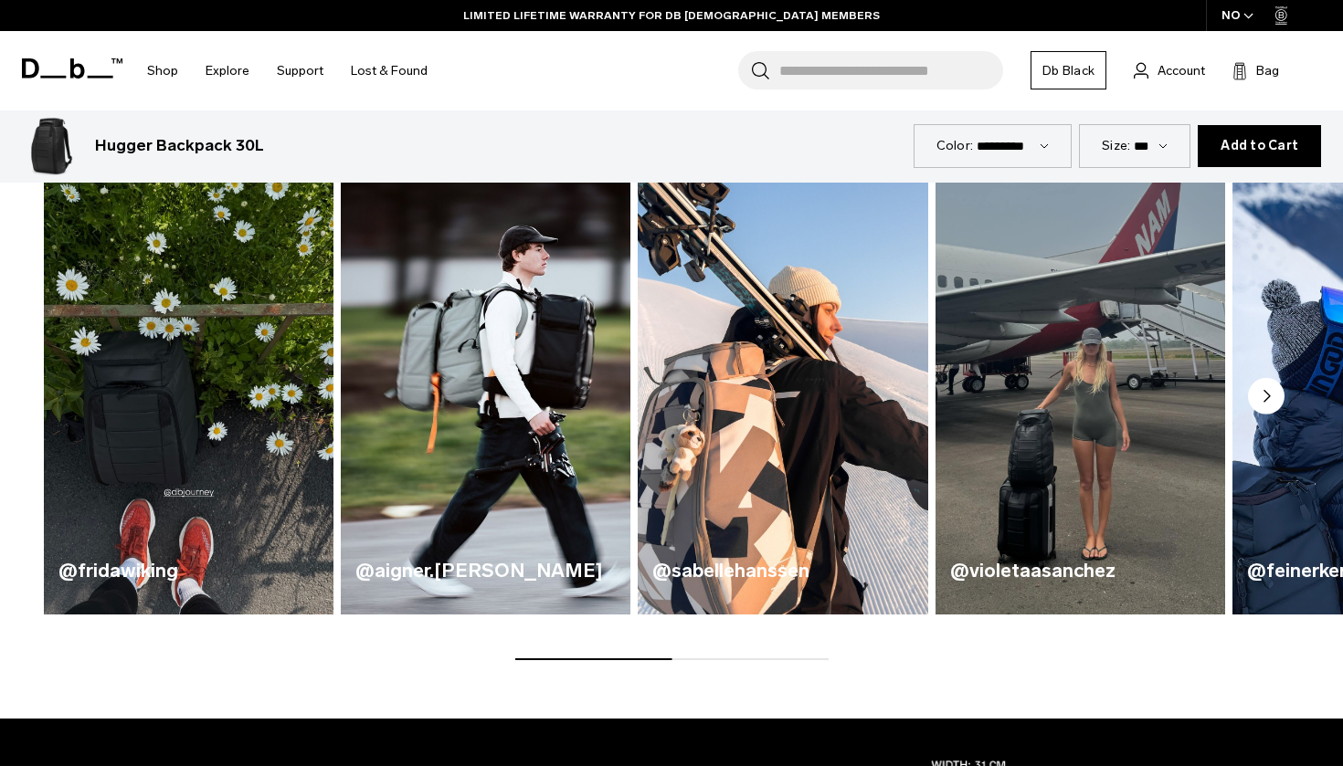
click at [86, 469] on img "1 / 5" at bounding box center [188, 376] width 299 height 492
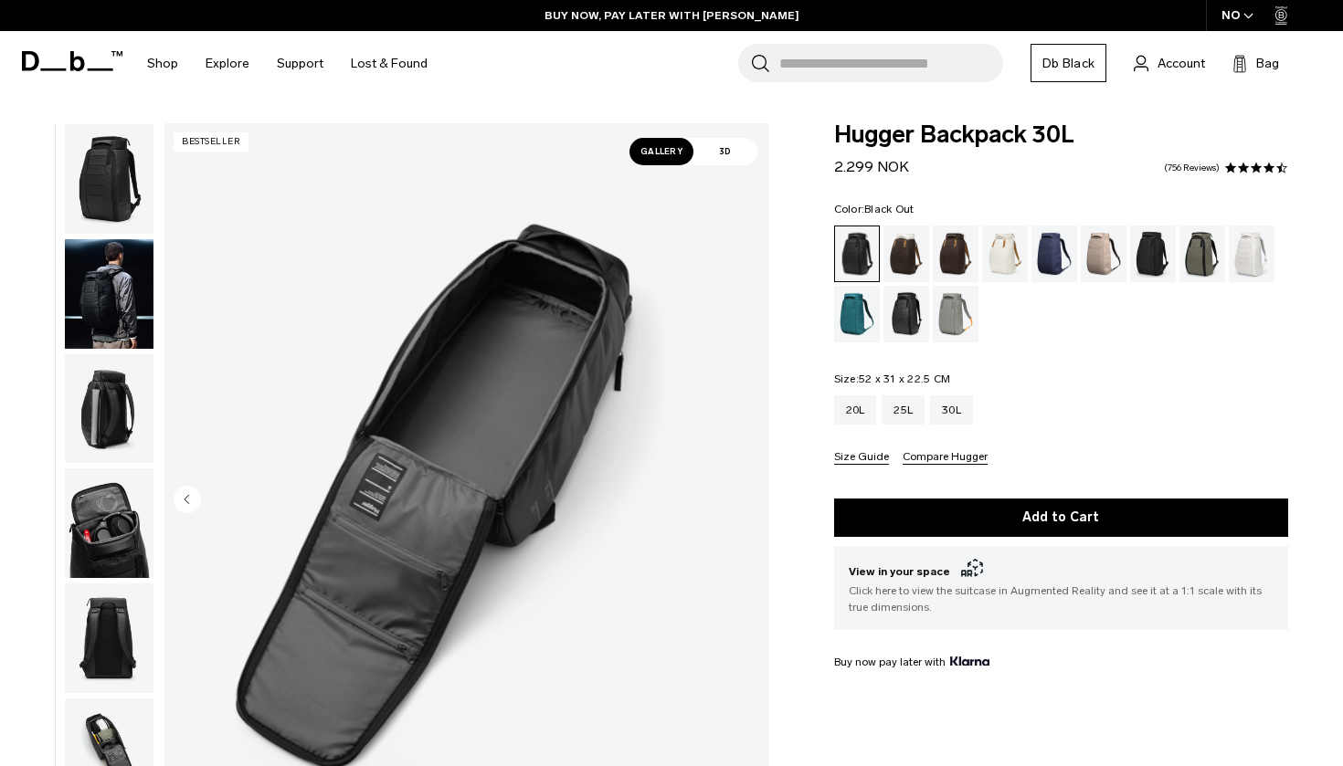
scroll to position [0, 0]
click at [922, 457] on button "Compare Hugger" at bounding box center [944, 458] width 85 height 14
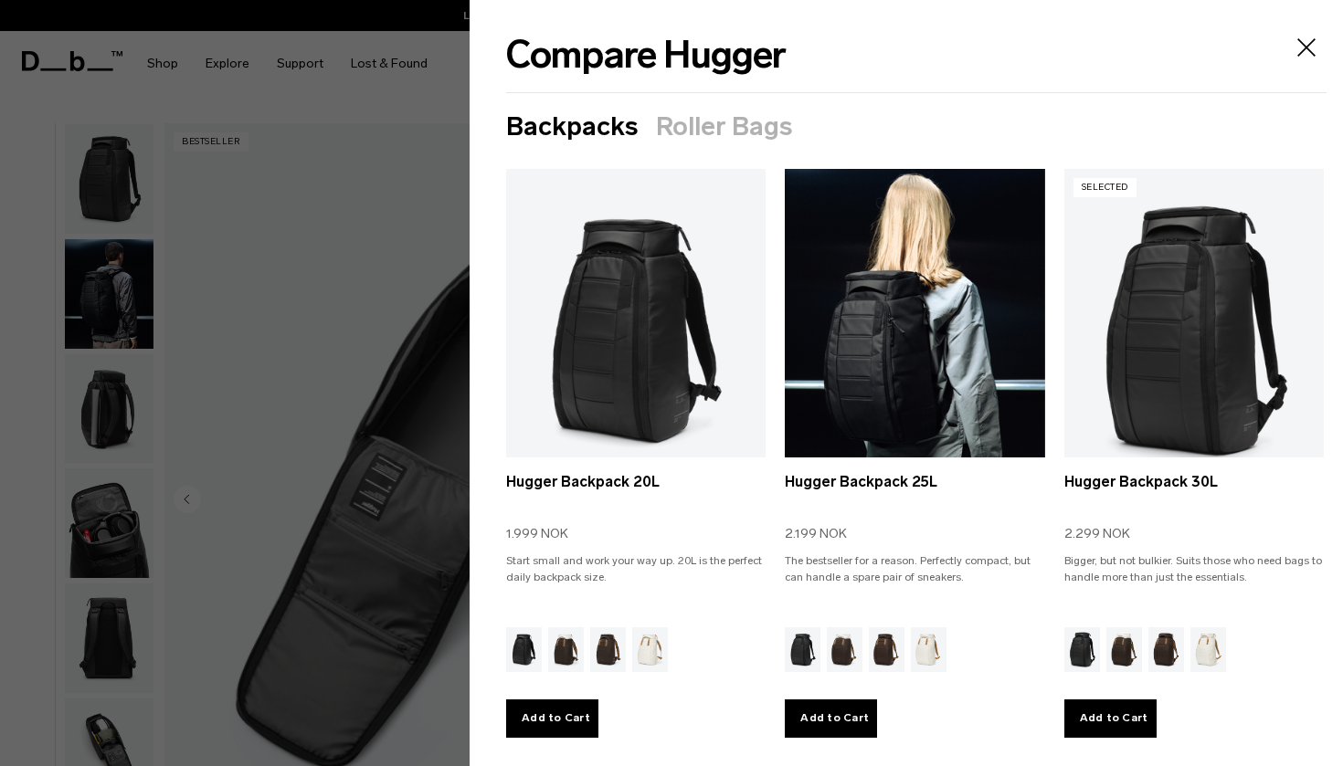
click at [907, 324] on link "Hugger Backpack 25L" at bounding box center [914, 331] width 259 height 324
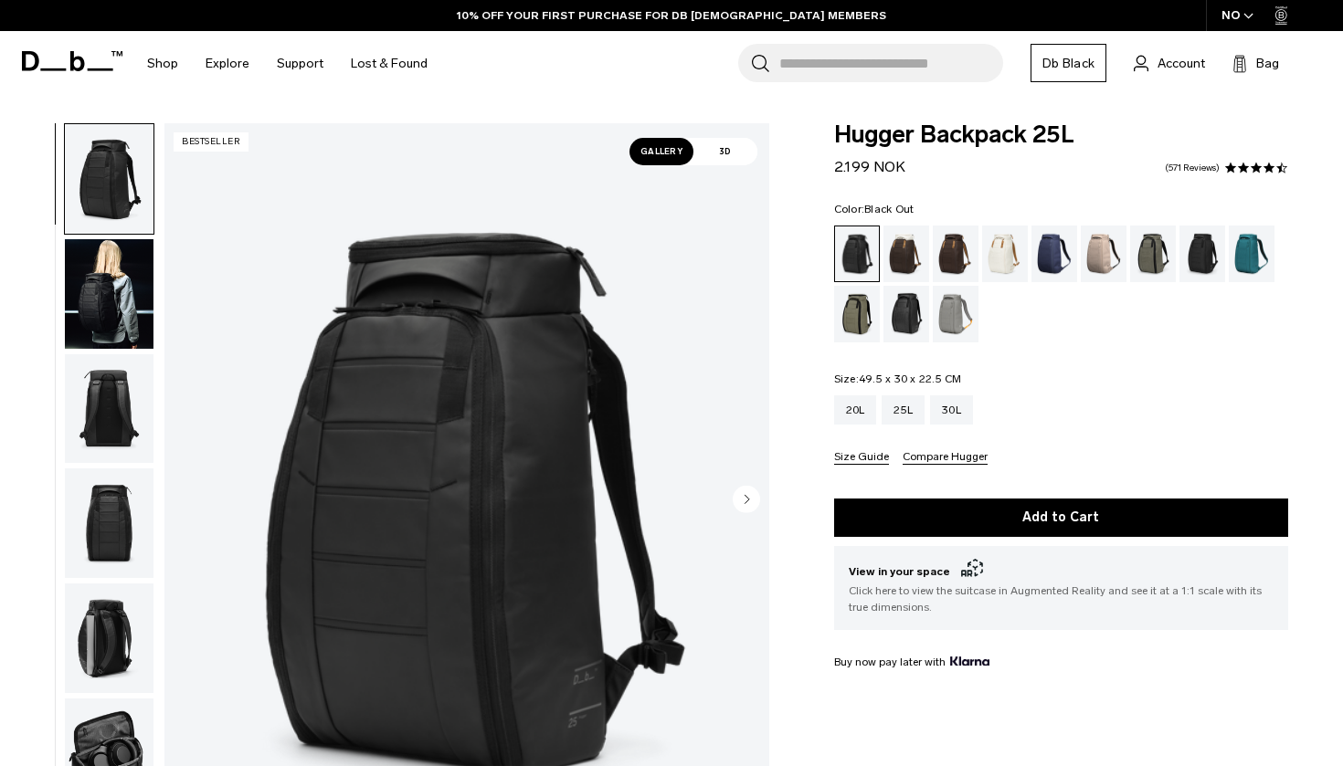
click at [931, 458] on button "Compare Hugger" at bounding box center [944, 458] width 85 height 14
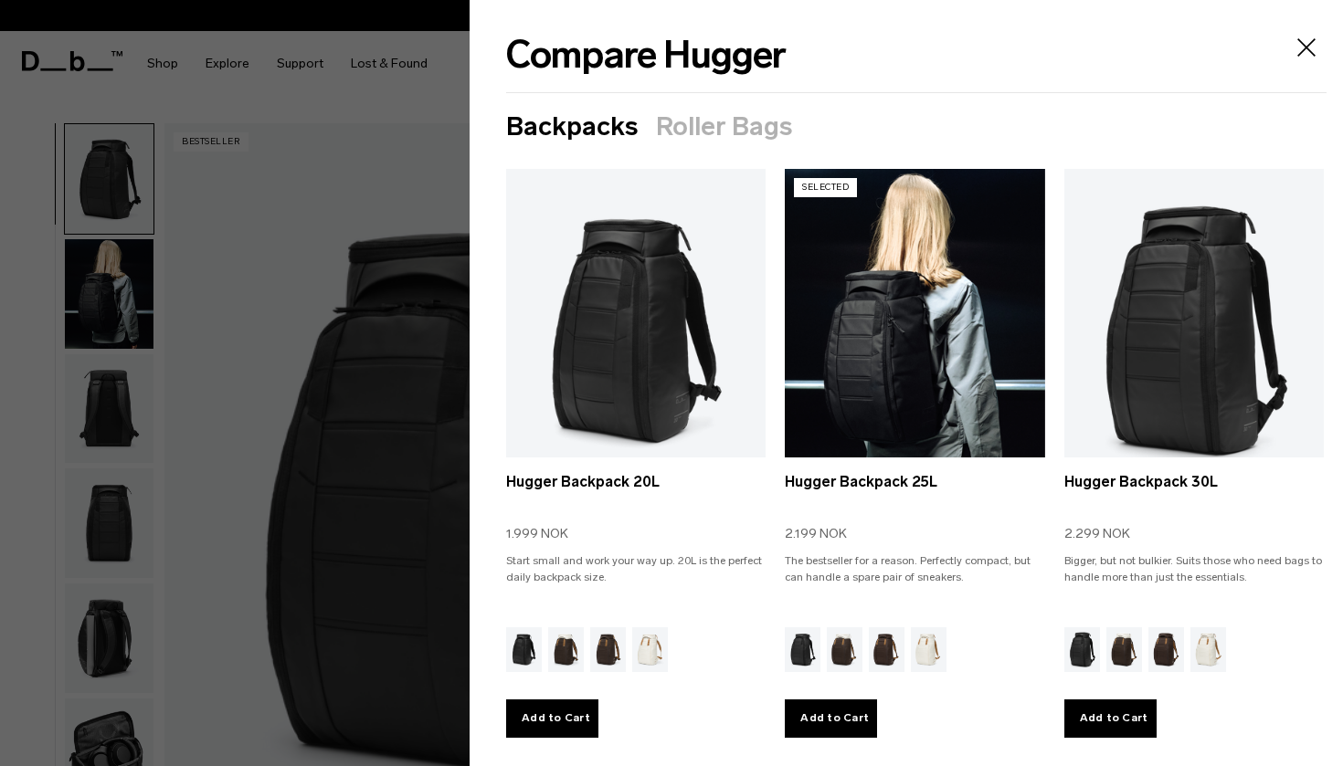
click at [898, 288] on link "Hugger Backpack 25L" at bounding box center [914, 331] width 259 height 324
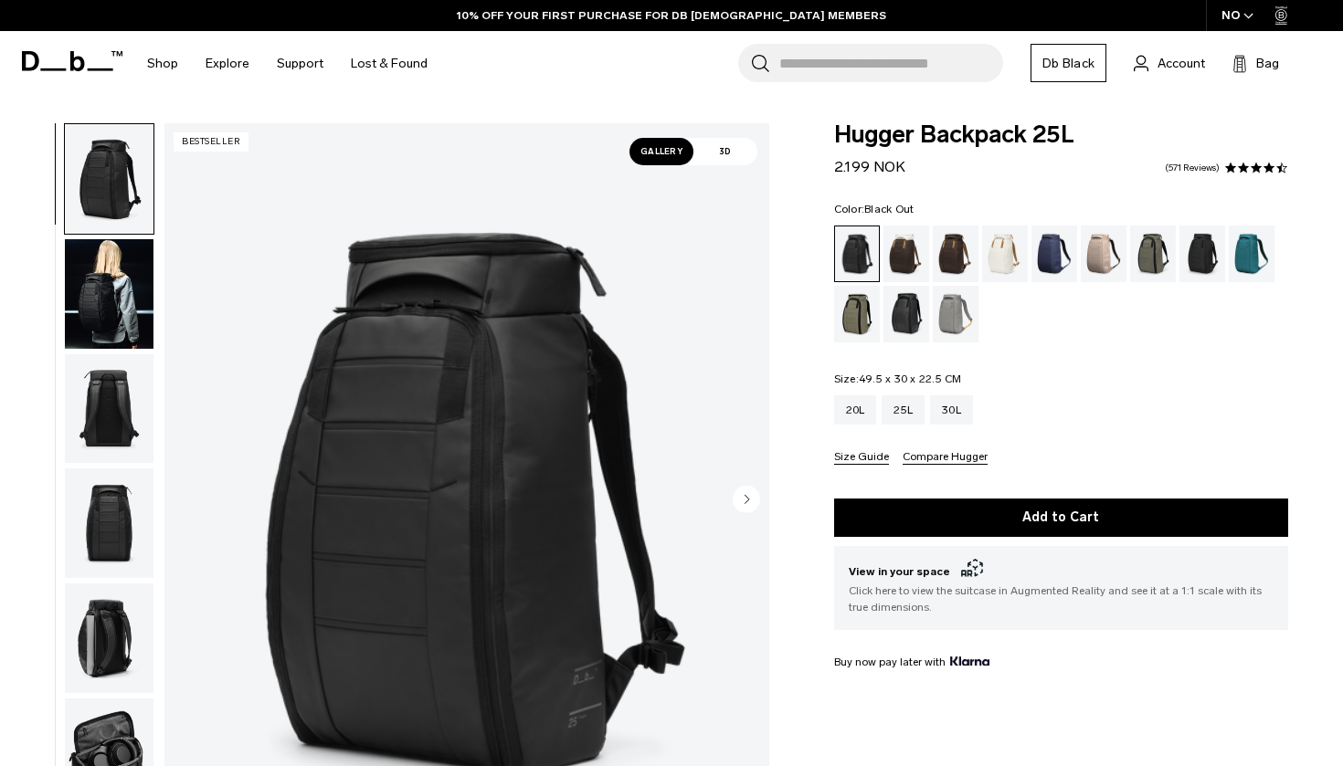
click at [97, 284] on img "button" at bounding box center [109, 294] width 89 height 110
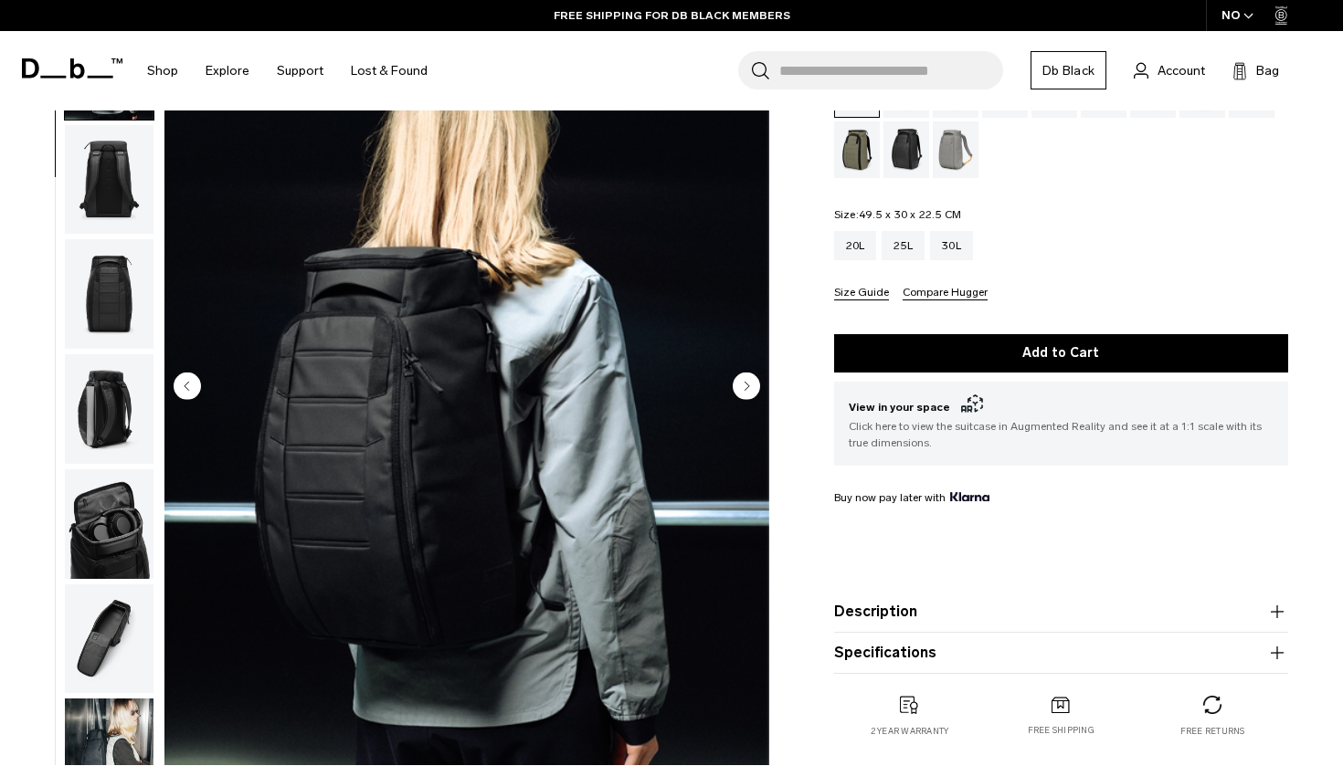
scroll to position [148, 0]
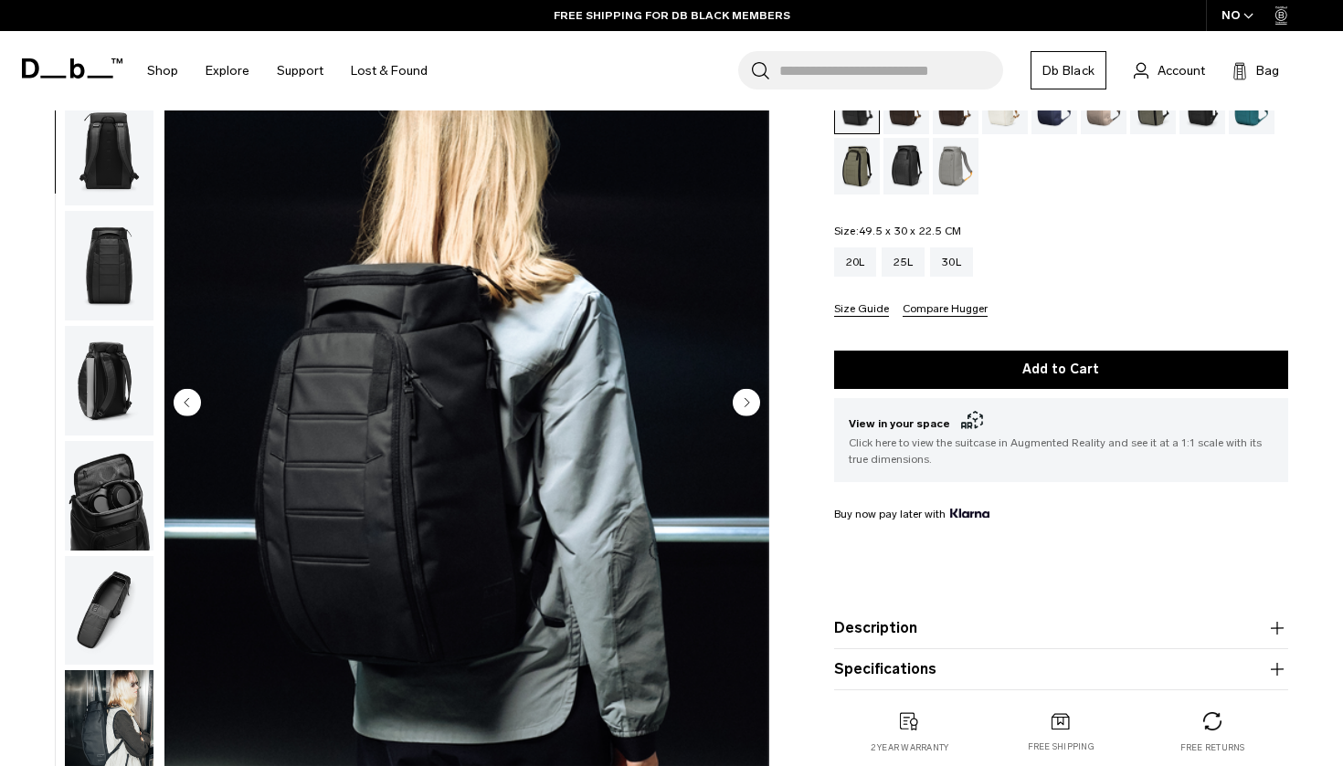
click at [124, 491] on img "button" at bounding box center [109, 496] width 89 height 110
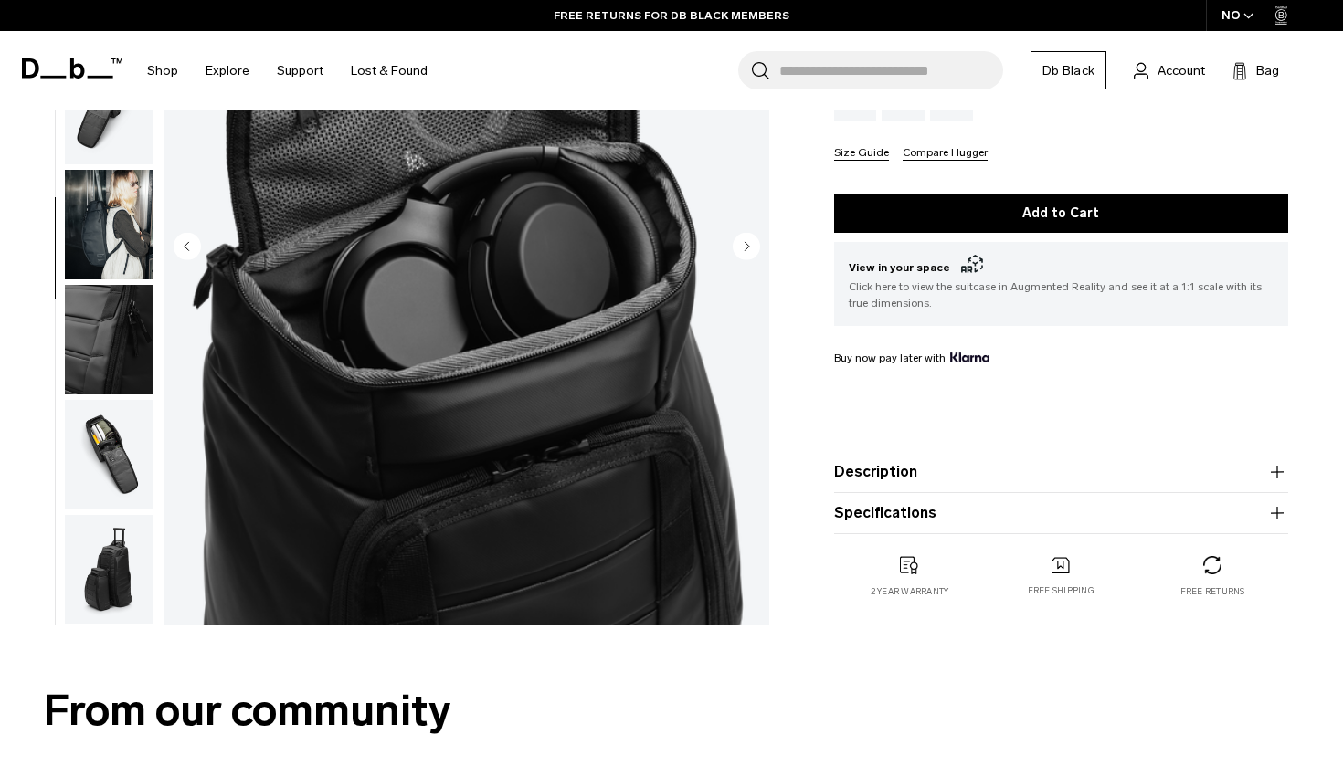
scroll to position [340, 0]
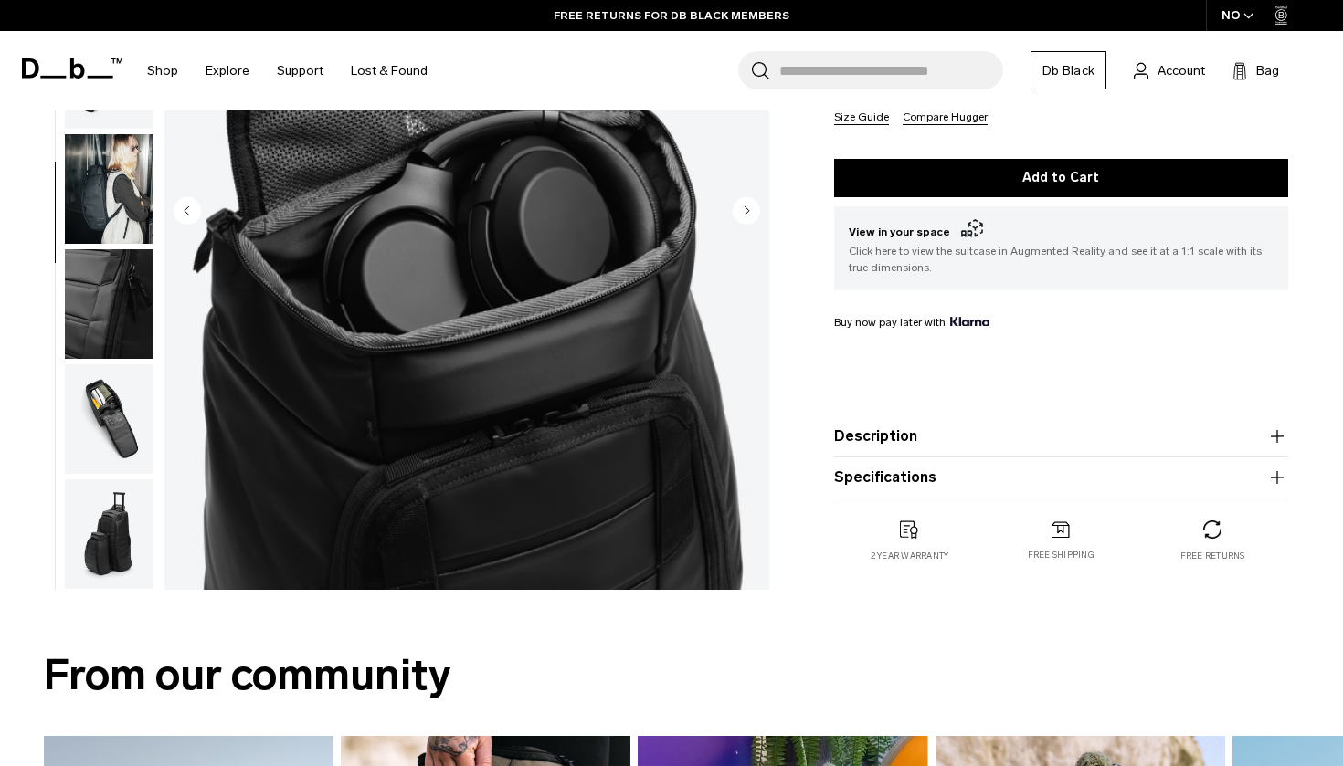
click at [90, 195] on img "button" at bounding box center [109, 189] width 89 height 110
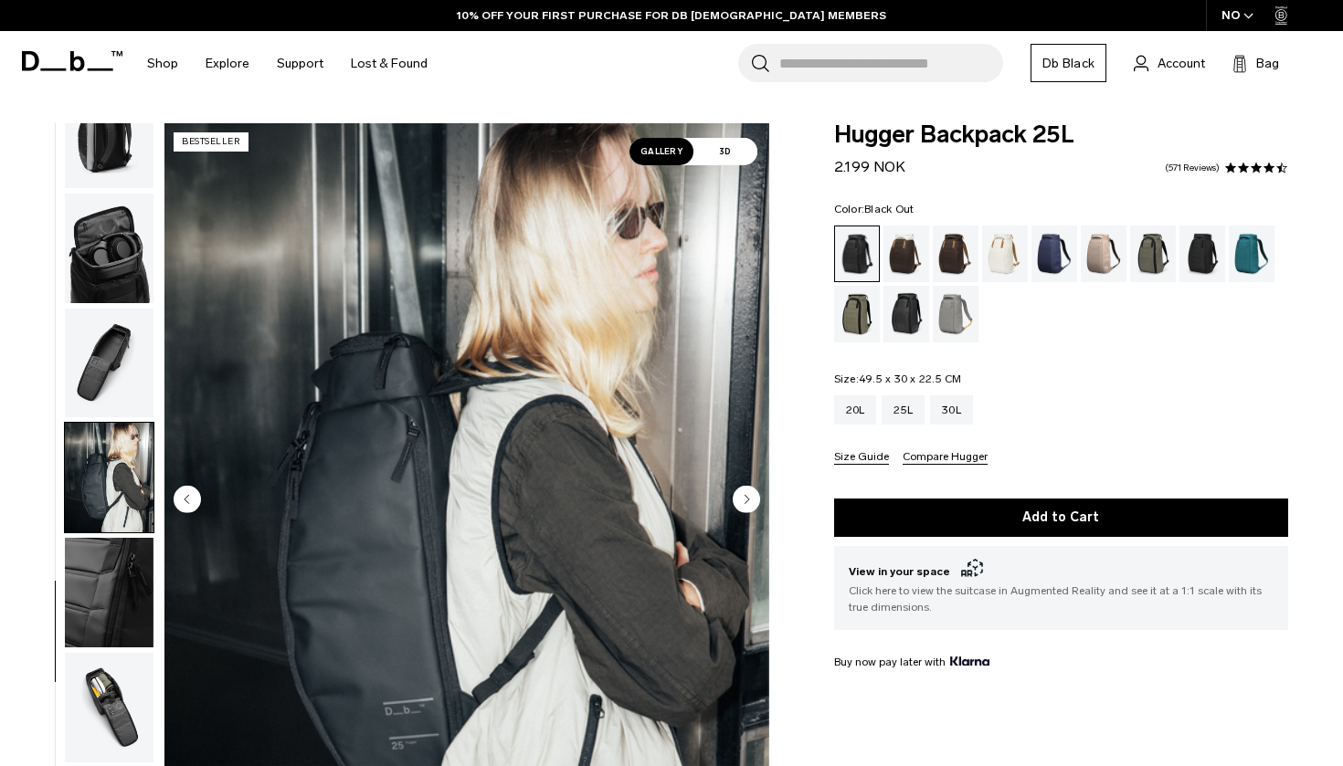
scroll to position [0, 0]
click at [959, 414] on div "30L" at bounding box center [951, 409] width 43 height 29
